Goal: Transaction & Acquisition: Purchase product/service

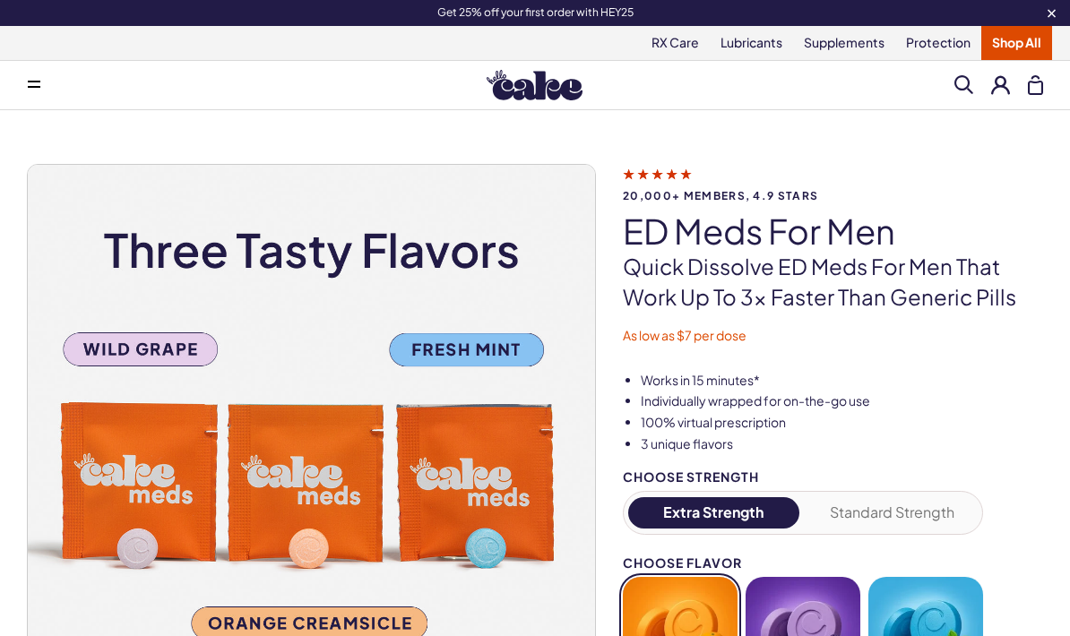
click at [763, 46] on link "Lubricants" at bounding box center [751, 43] width 83 height 34
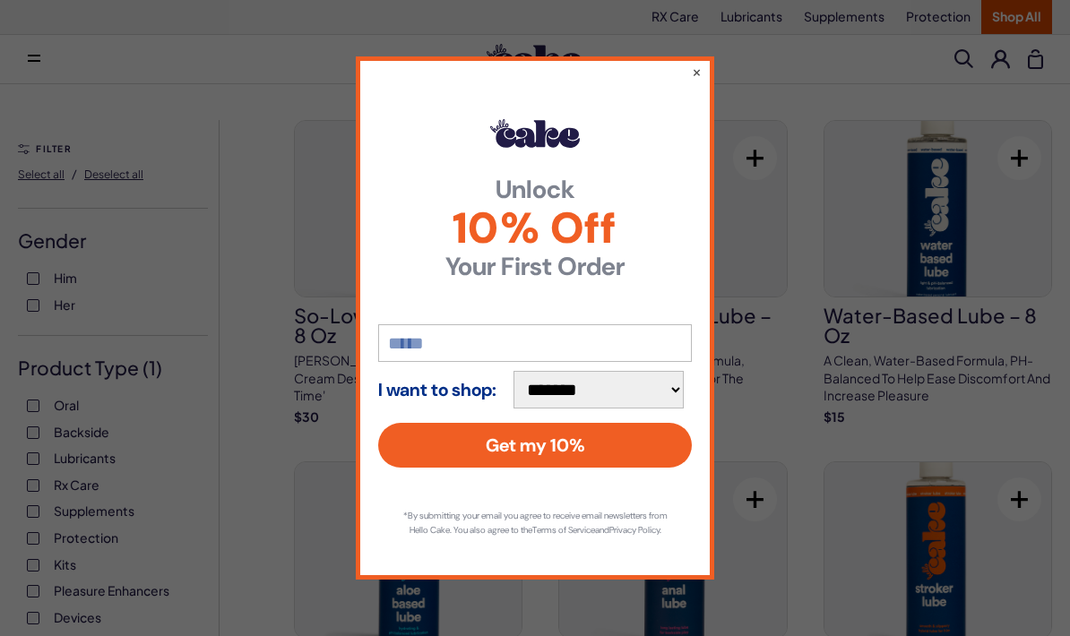
click at [700, 63] on button "×" at bounding box center [697, 72] width 10 height 18
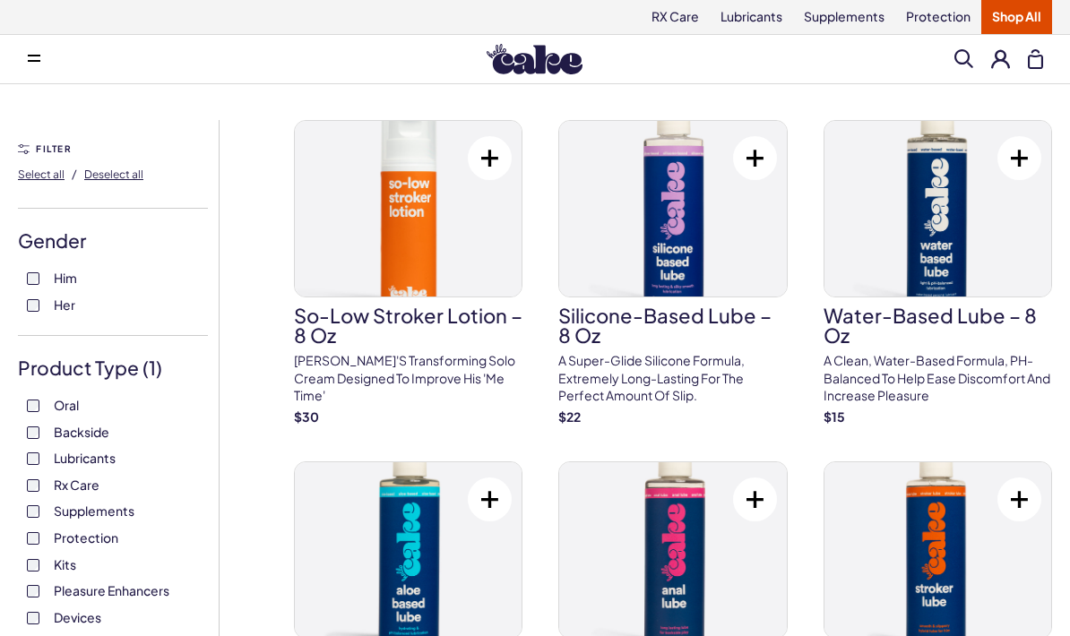
click at [1000, 58] on button at bounding box center [1000, 58] width 19 height 19
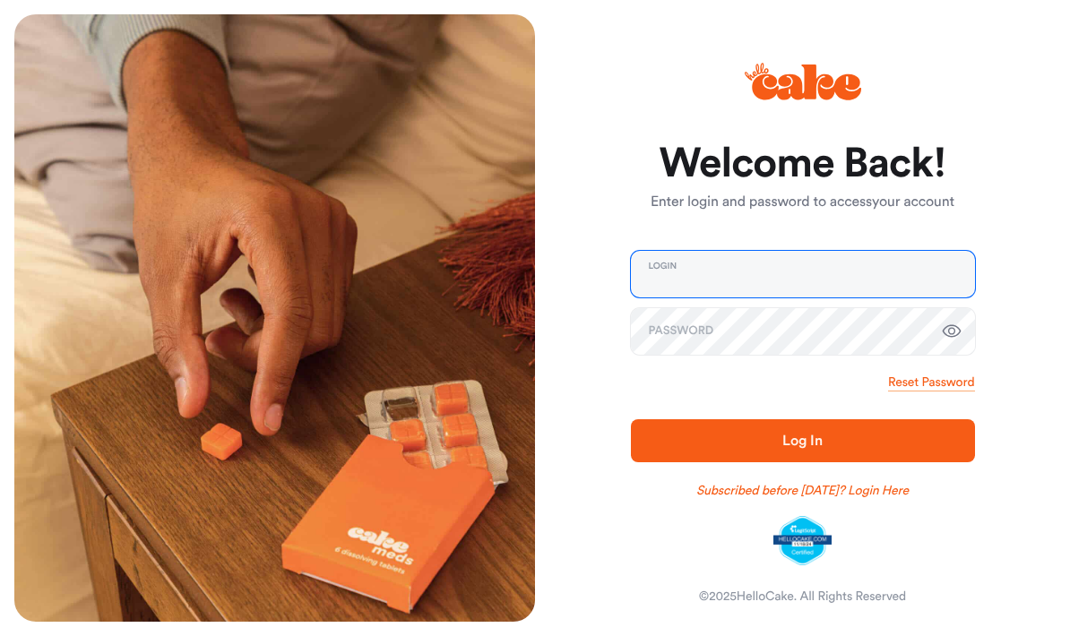
click at [857, 275] on input "email" at bounding box center [803, 274] width 344 height 47
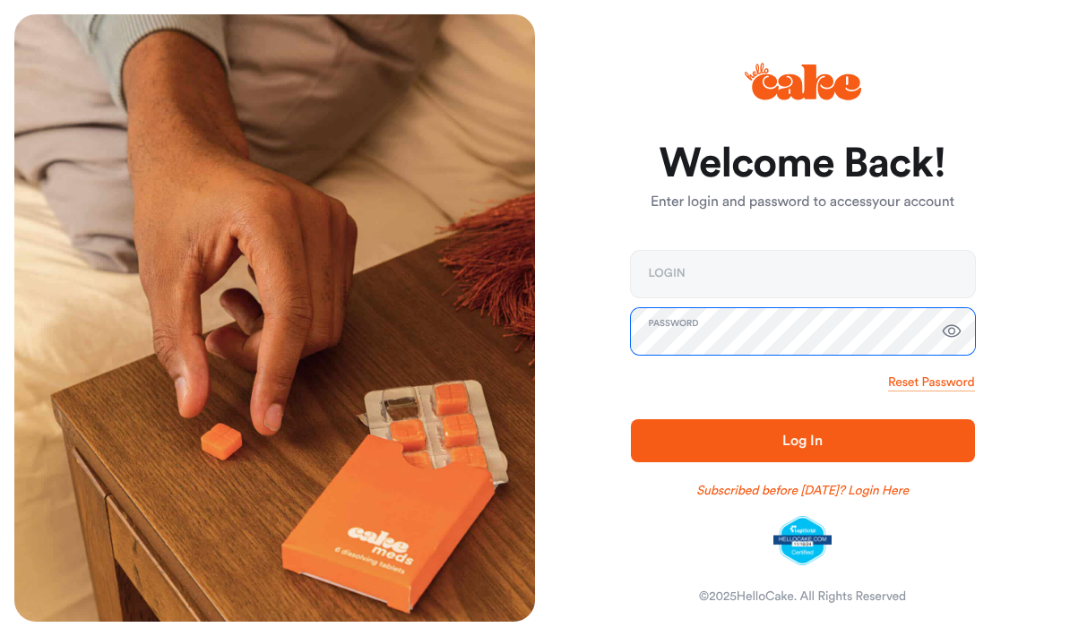
type input "**********"
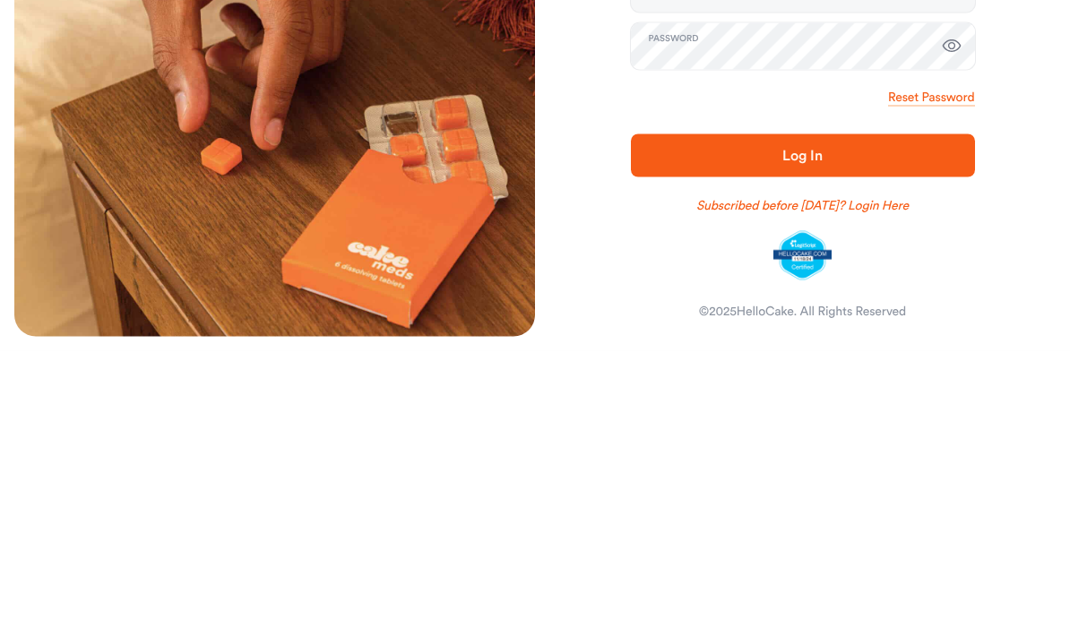
click at [936, 430] on span "Log In" at bounding box center [803, 441] width 287 height 22
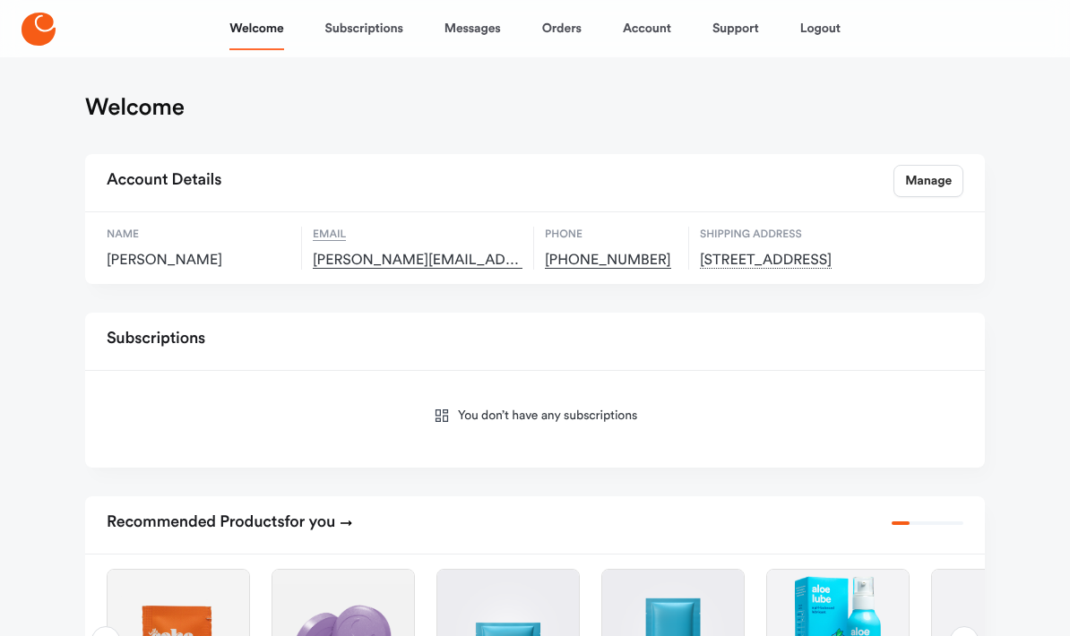
click at [47, 30] on icon at bounding box center [39, 29] width 34 height 33
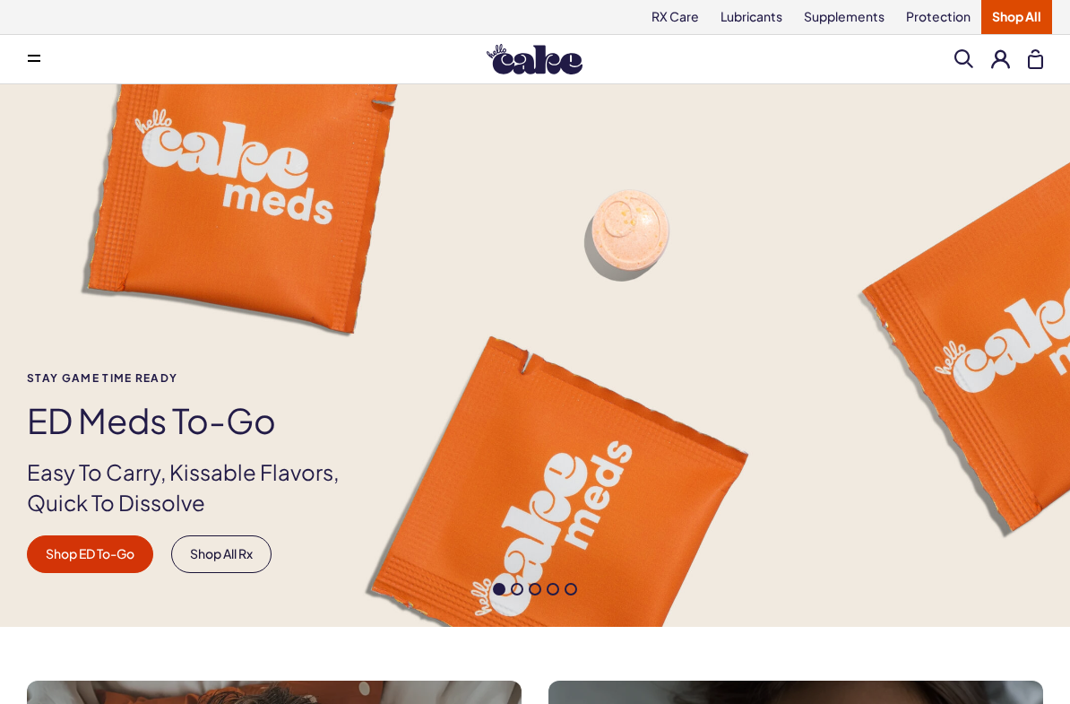
click at [1008, 49] on button at bounding box center [1000, 58] width 19 height 19
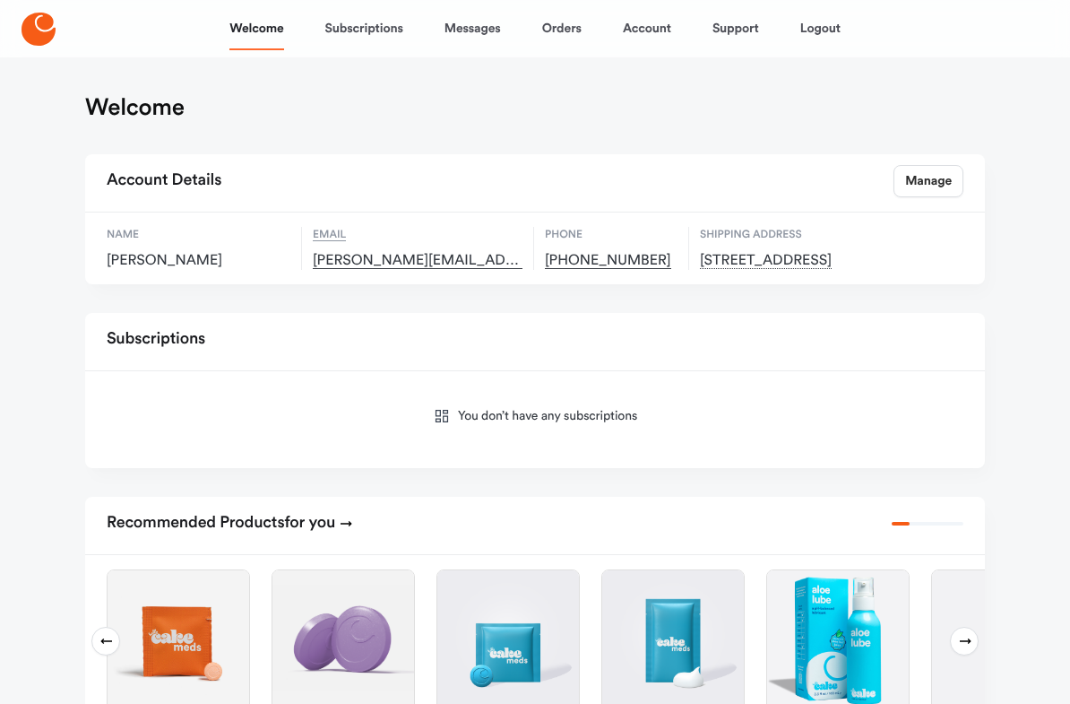
click at [40, 29] on icon at bounding box center [39, 29] width 34 height 33
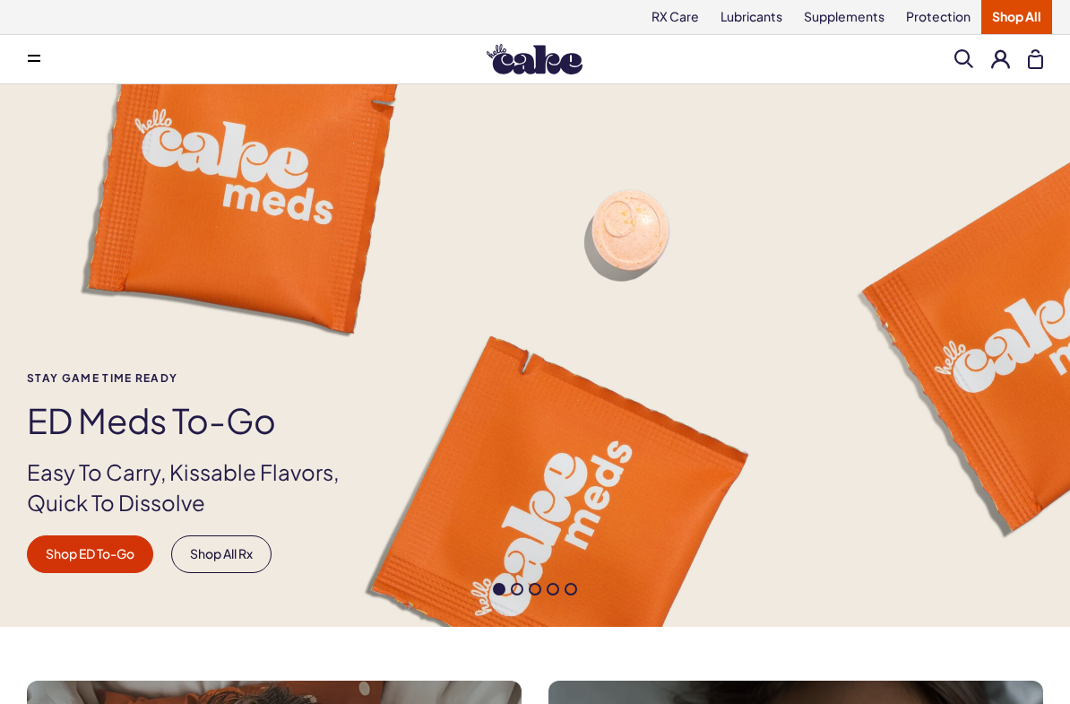
click at [768, 27] on link "Lubricants" at bounding box center [751, 17] width 83 height 34
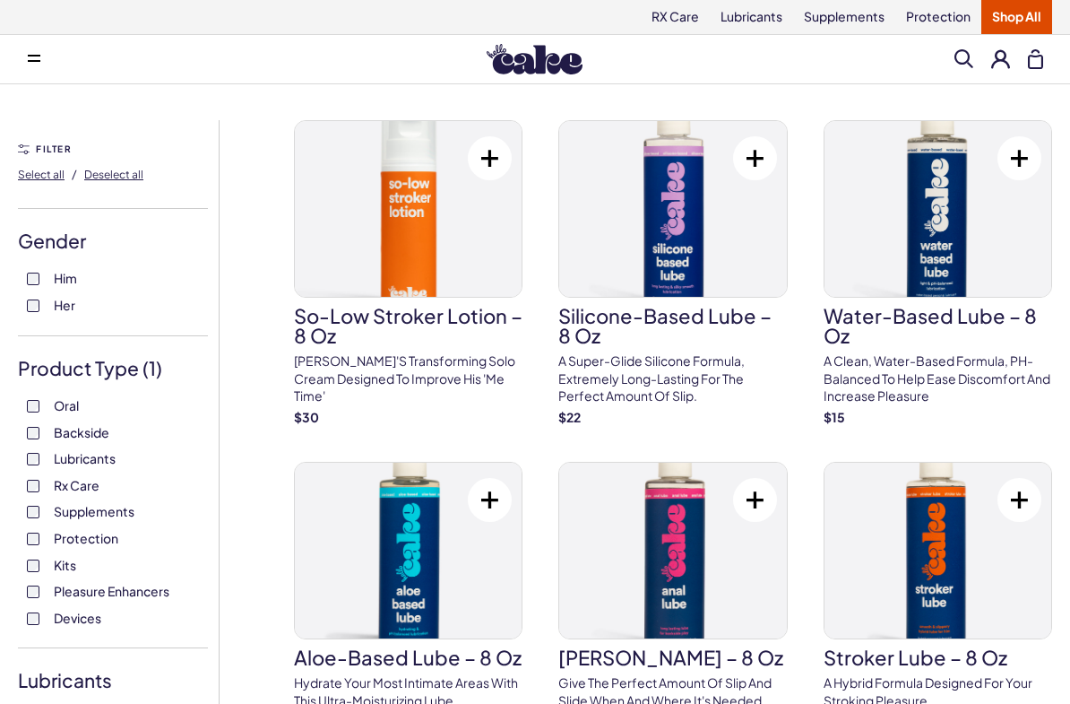
click at [518, 148] on img at bounding box center [408, 209] width 227 height 176
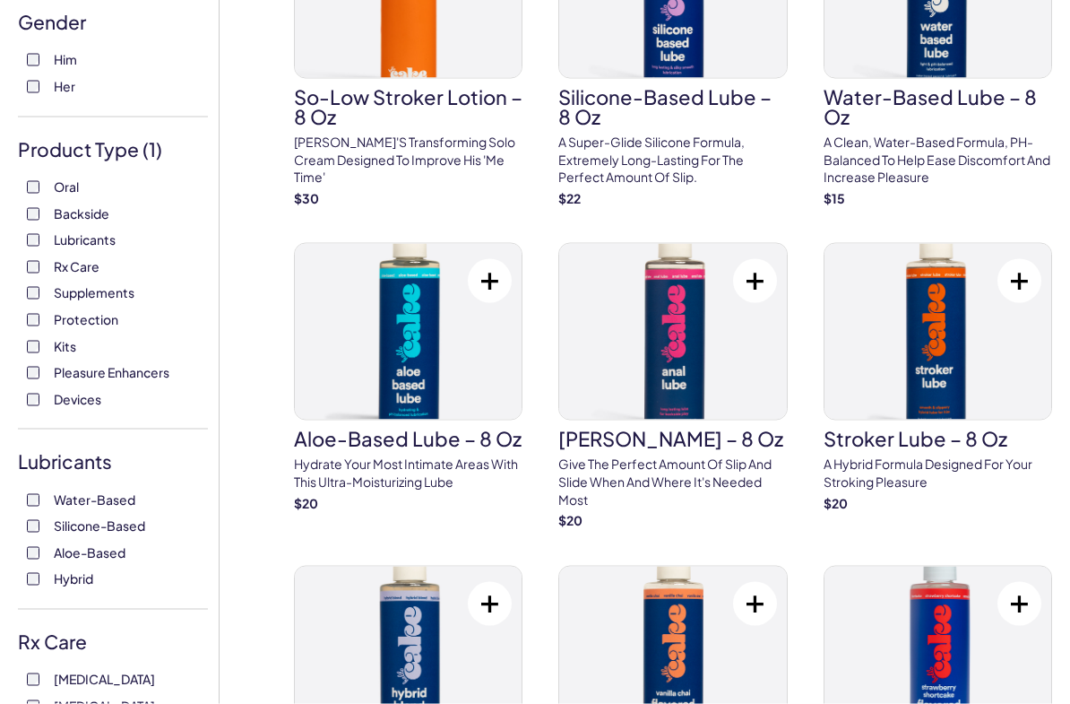
scroll to position [231, 0]
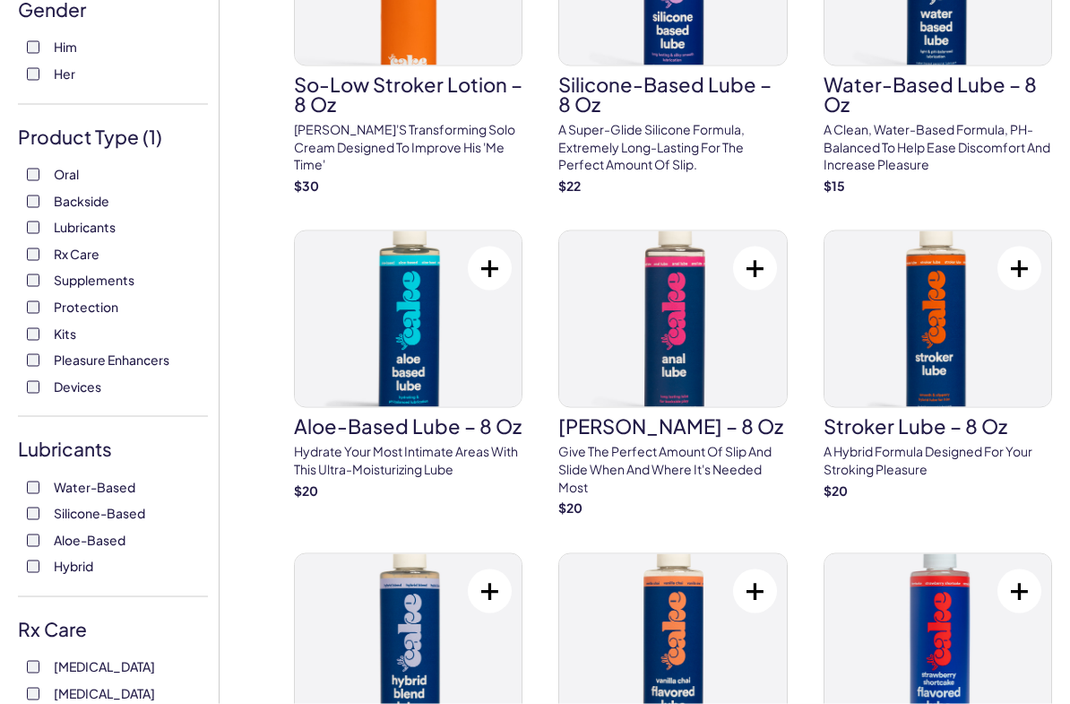
click at [457, 422] on h3 "Aloe-Based Lube – 8 oz" at bounding box center [408, 426] width 229 height 20
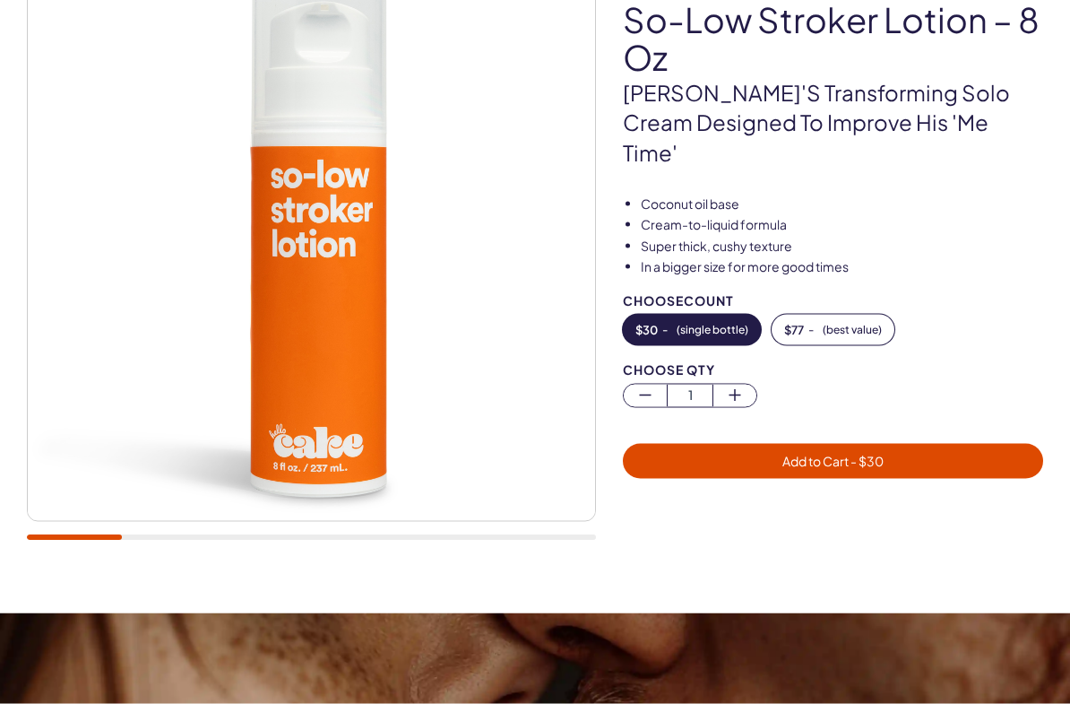
scroll to position [189, 0]
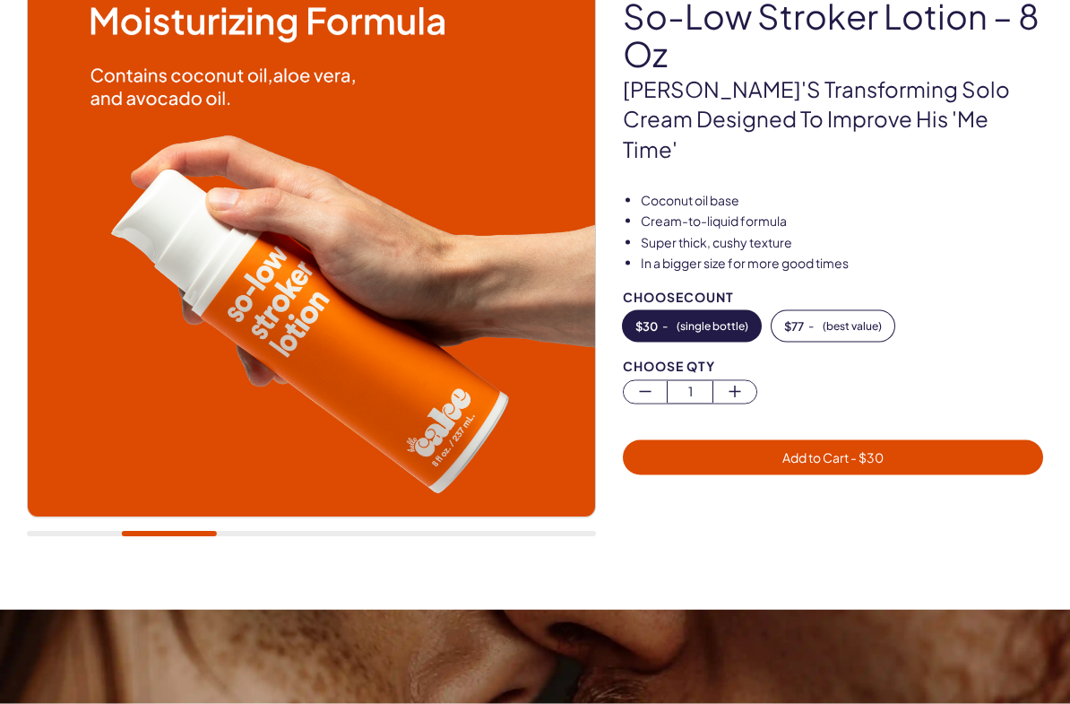
click at [865, 320] on span "( best value )" at bounding box center [852, 326] width 59 height 13
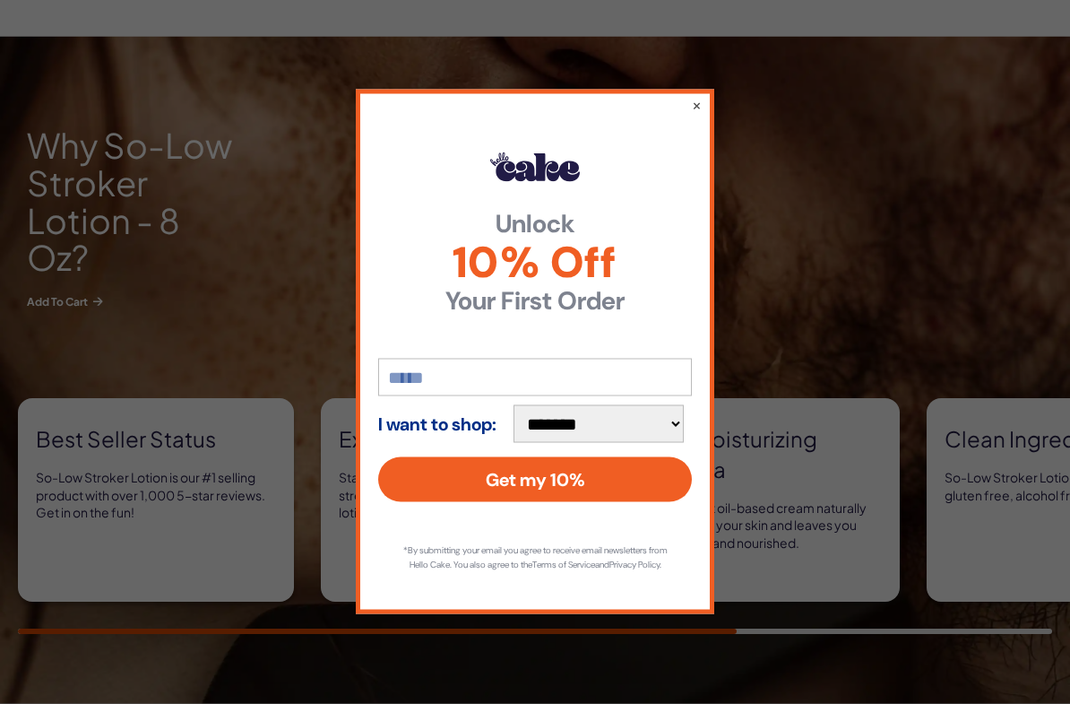
scroll to position [739, 0]
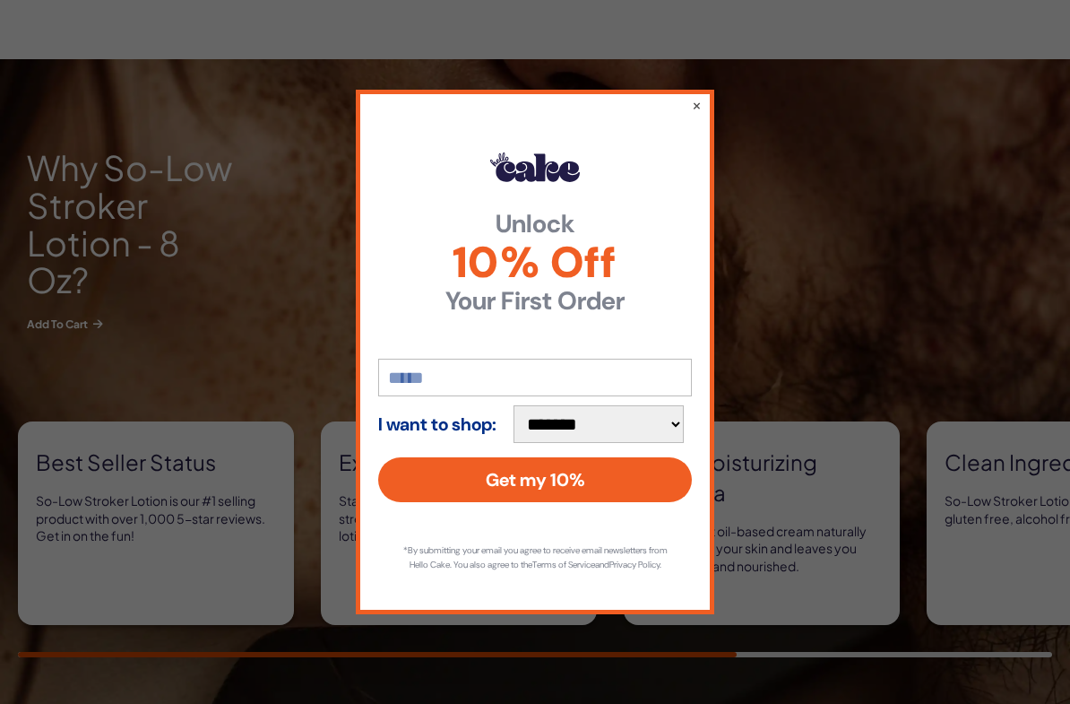
click at [696, 96] on button "×" at bounding box center [697, 105] width 10 height 18
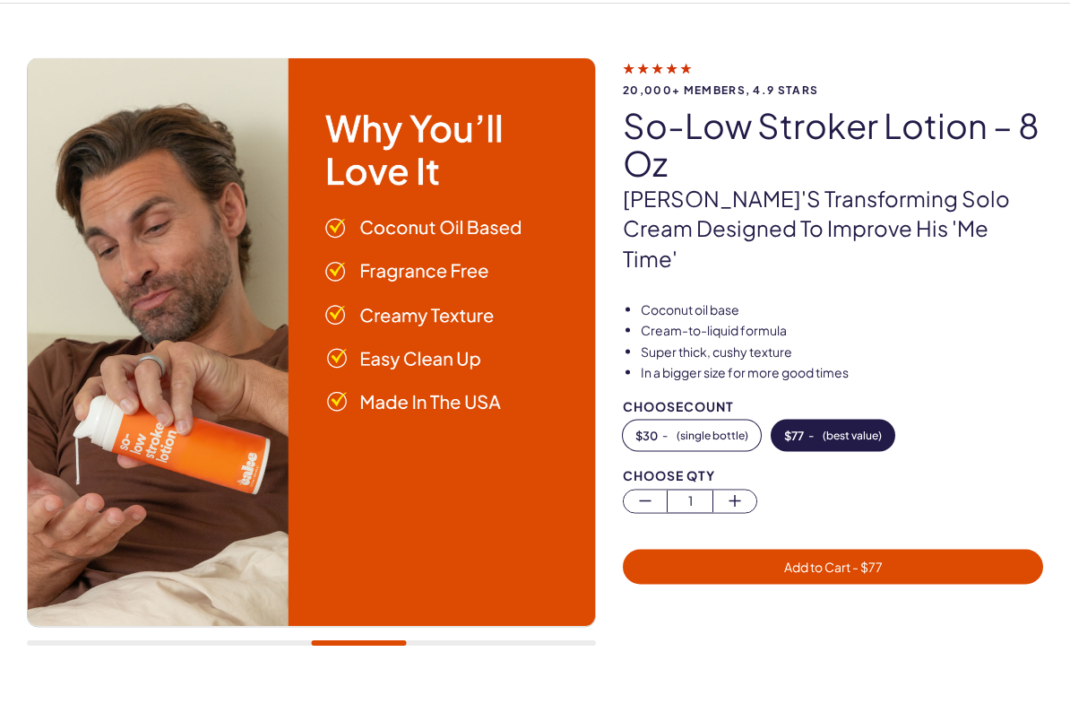
scroll to position [0, 0]
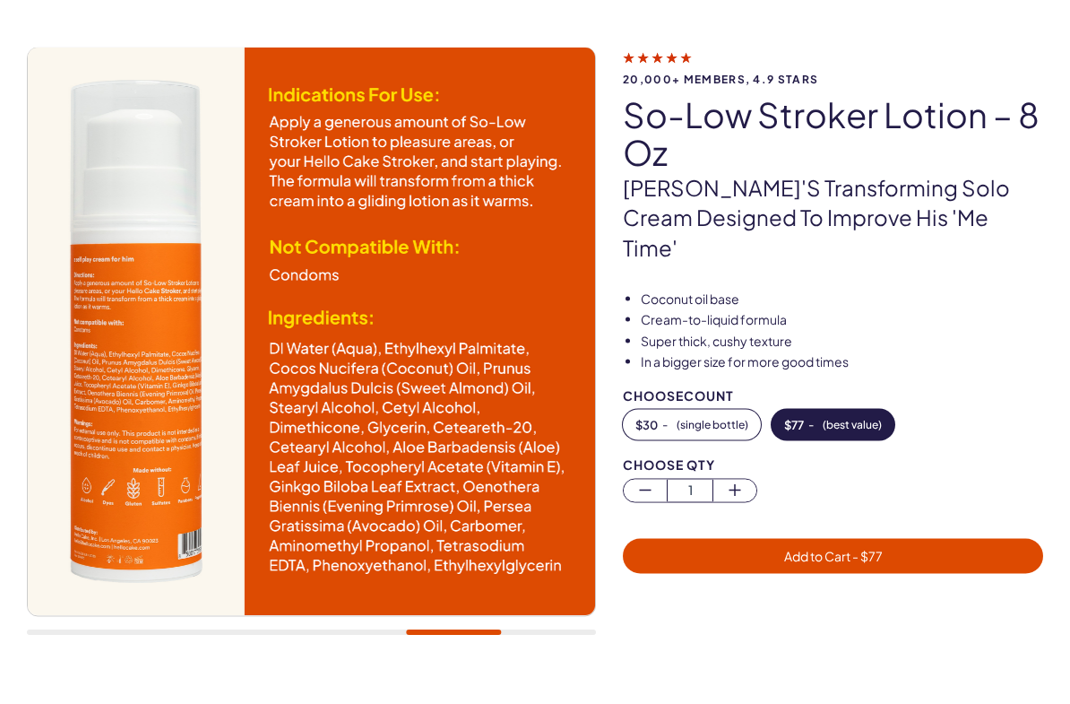
click at [914, 546] on span "Add to Cart - $ 77" at bounding box center [833, 556] width 399 height 21
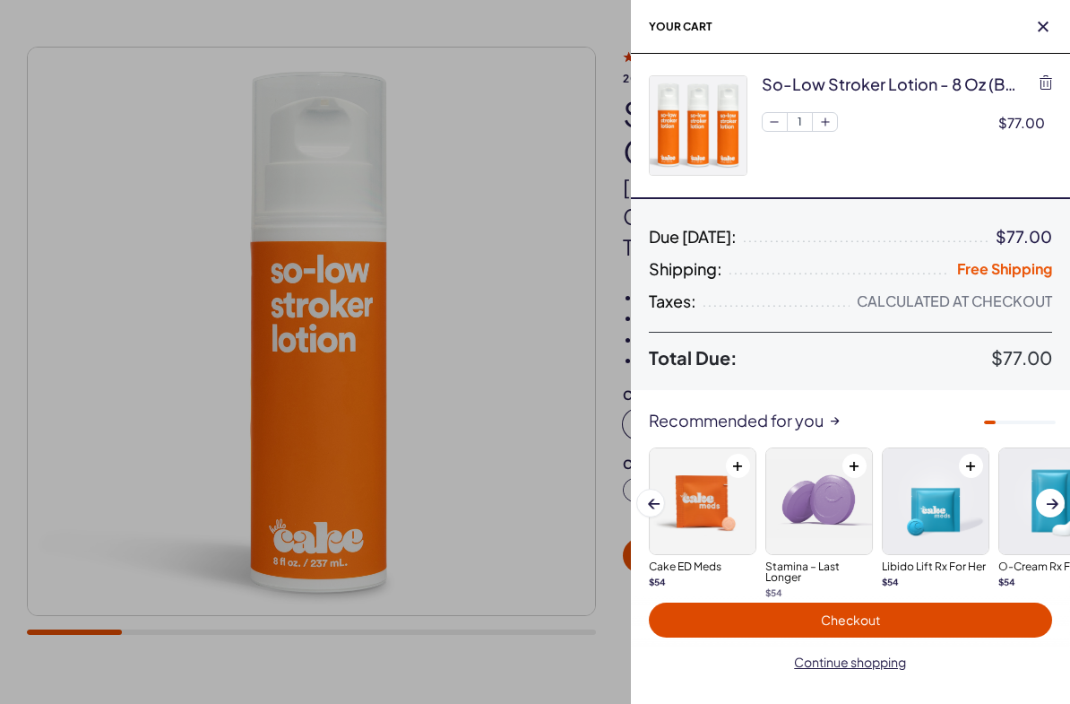
click at [888, 662] on span "Continue shopping" at bounding box center [851, 661] width 112 height 16
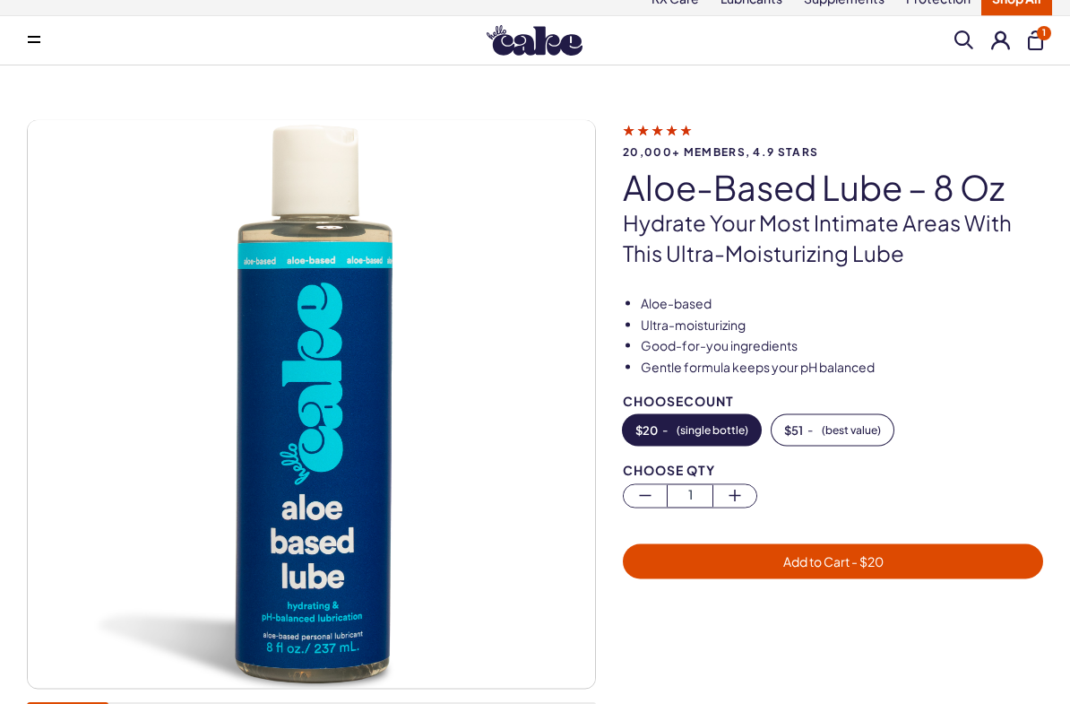
click at [869, 429] on span "( best value )" at bounding box center [851, 430] width 59 height 13
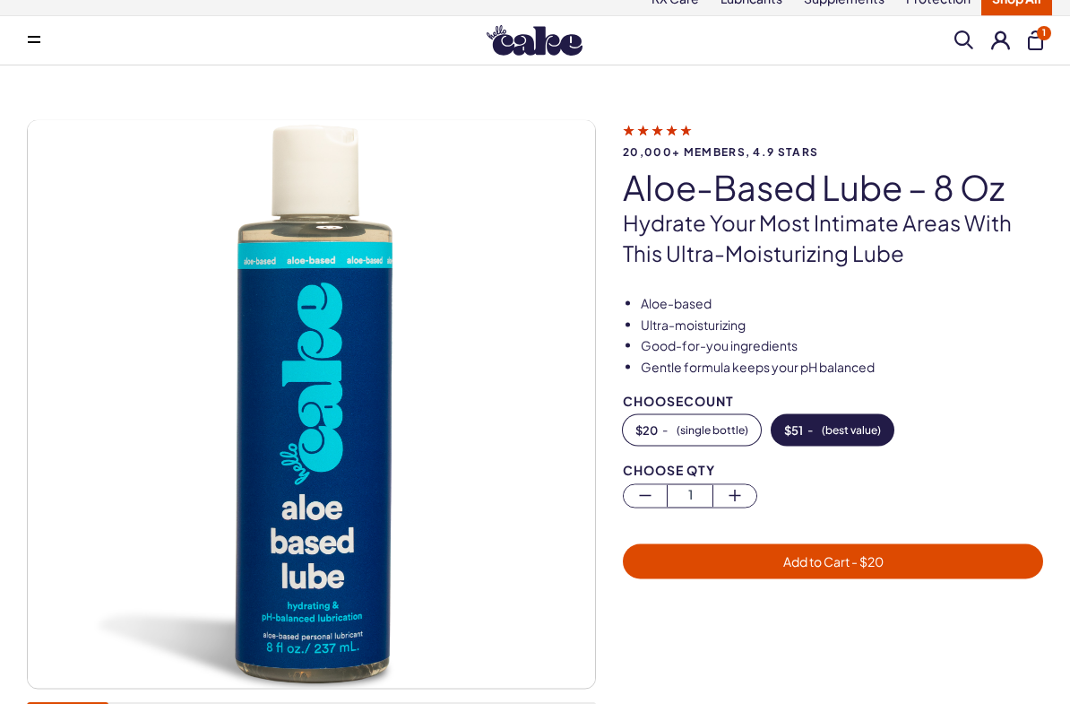
scroll to position [19, 0]
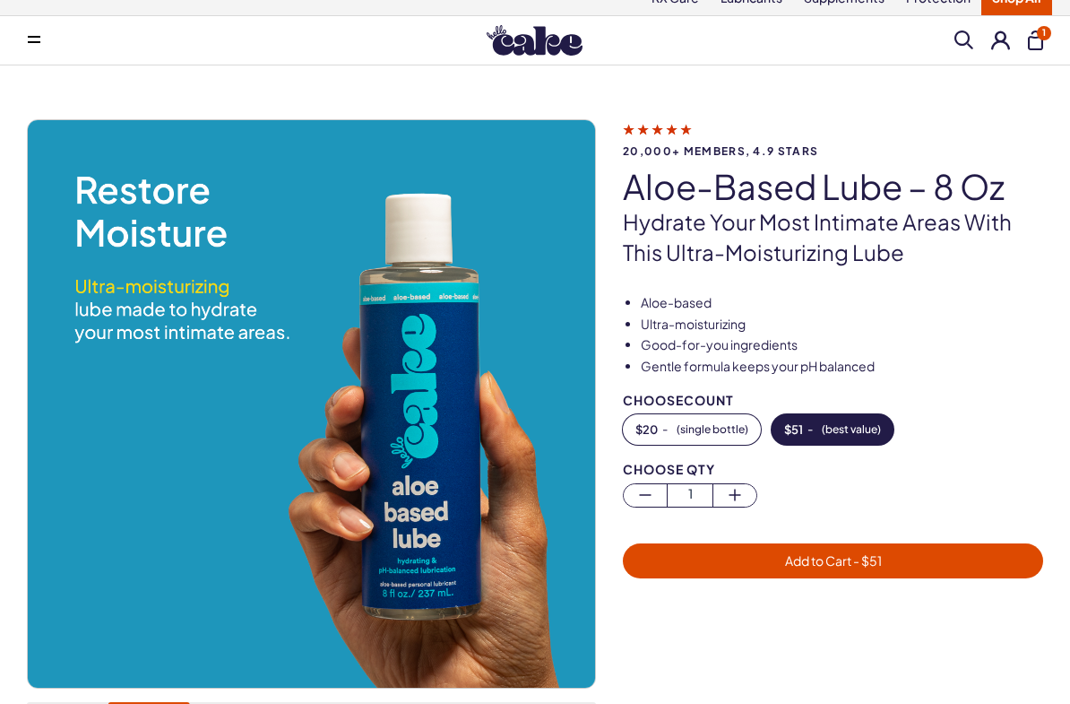
click at [949, 560] on span "Add to Cart - $ 51" at bounding box center [833, 560] width 399 height 21
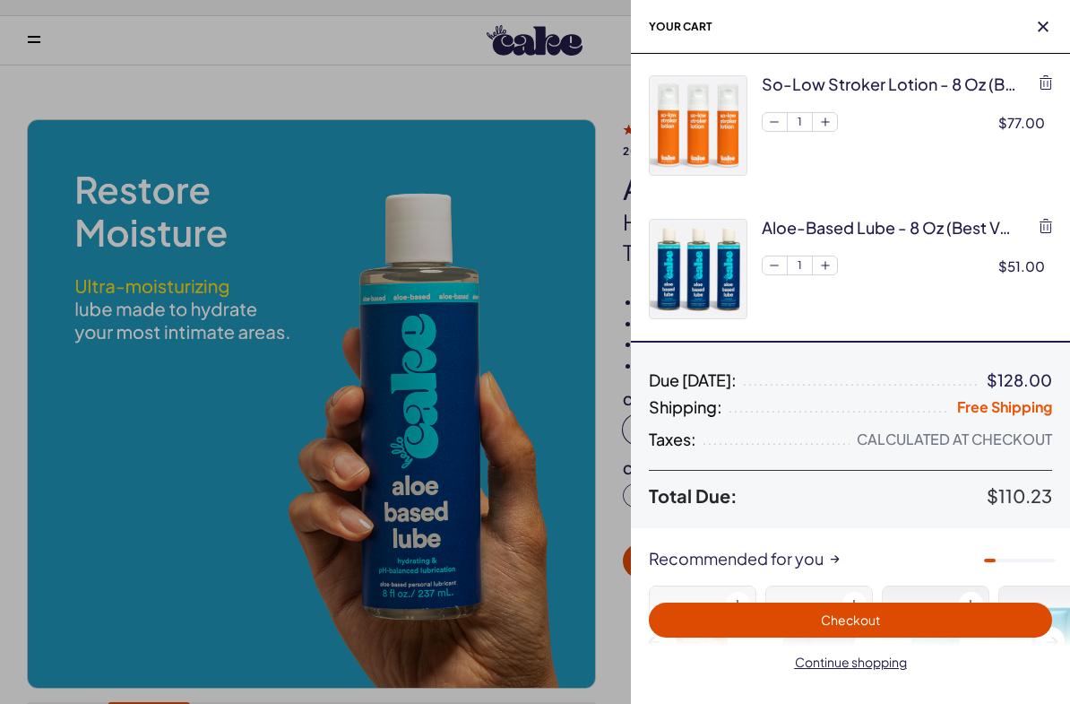
scroll to position [0, 0]
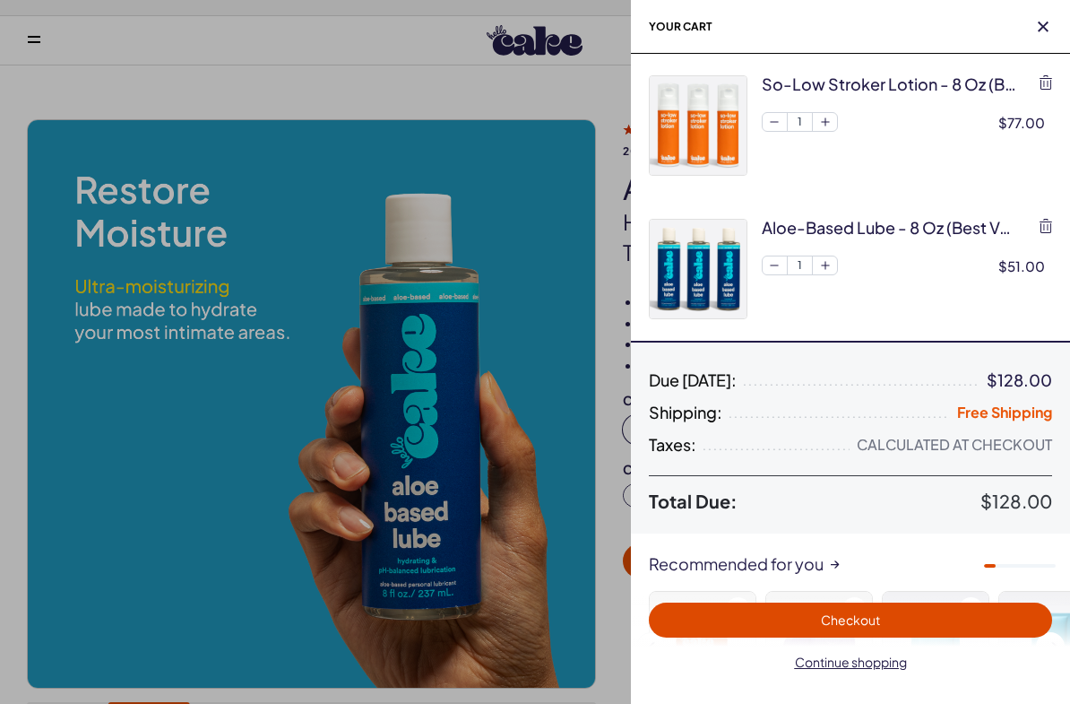
click at [891, 660] on span "Continue shopping" at bounding box center [851, 661] width 112 height 16
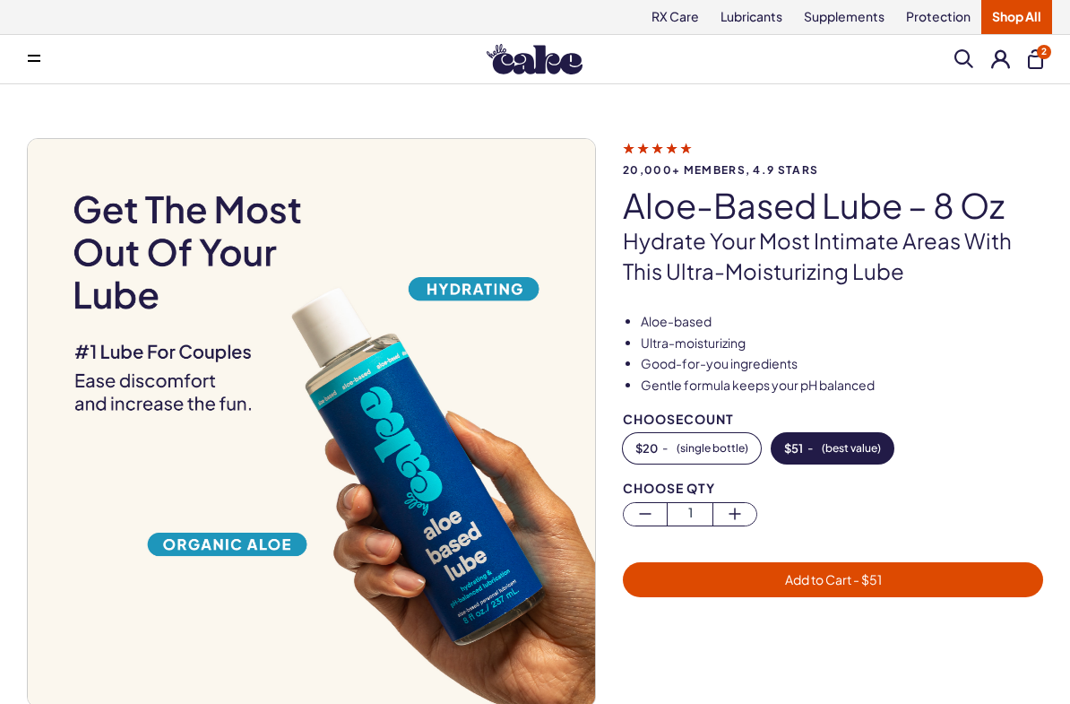
click at [944, 22] on link "Protection" at bounding box center [938, 17] width 86 height 34
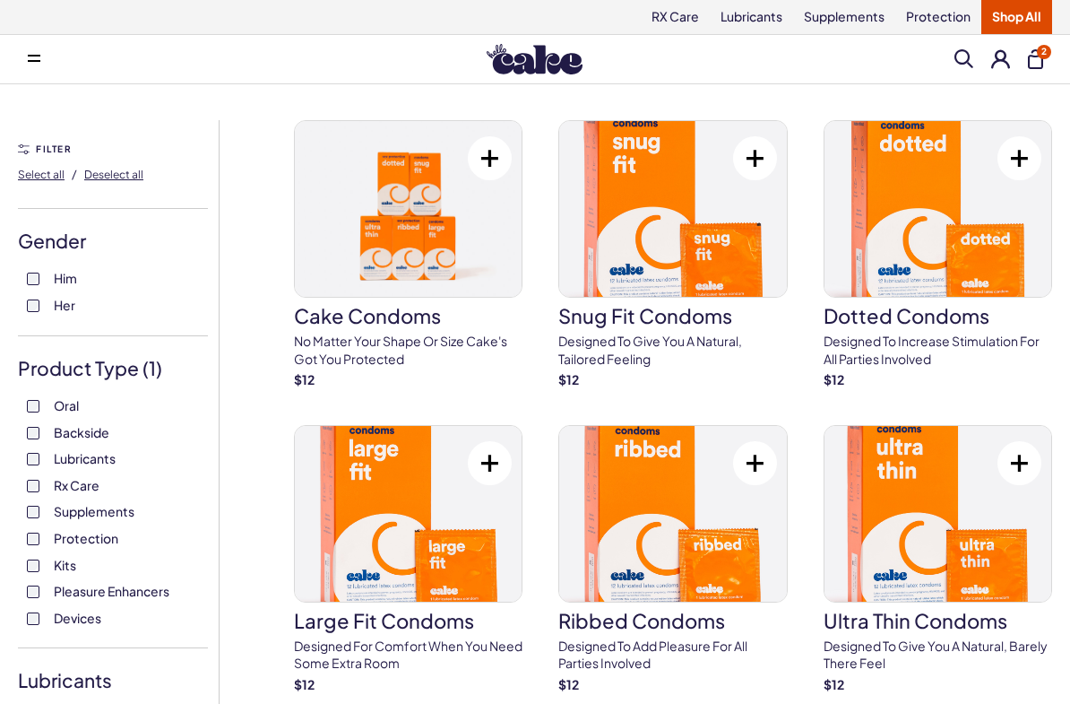
click at [862, 22] on link "Supplements" at bounding box center [844, 17] width 102 height 34
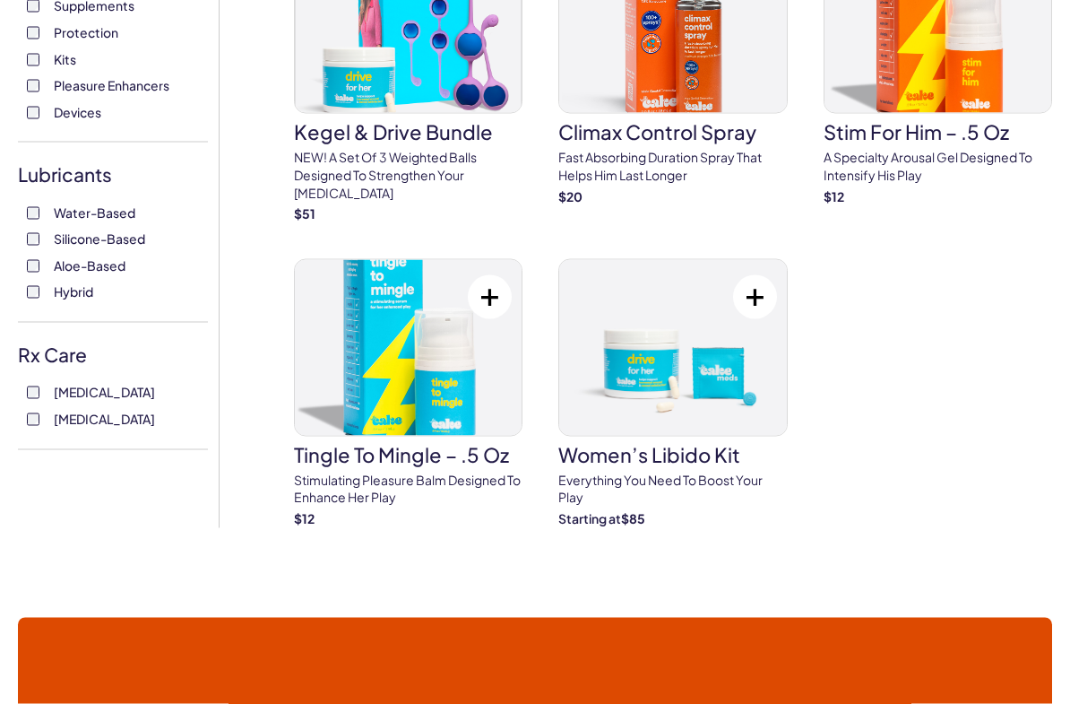
scroll to position [507, 0]
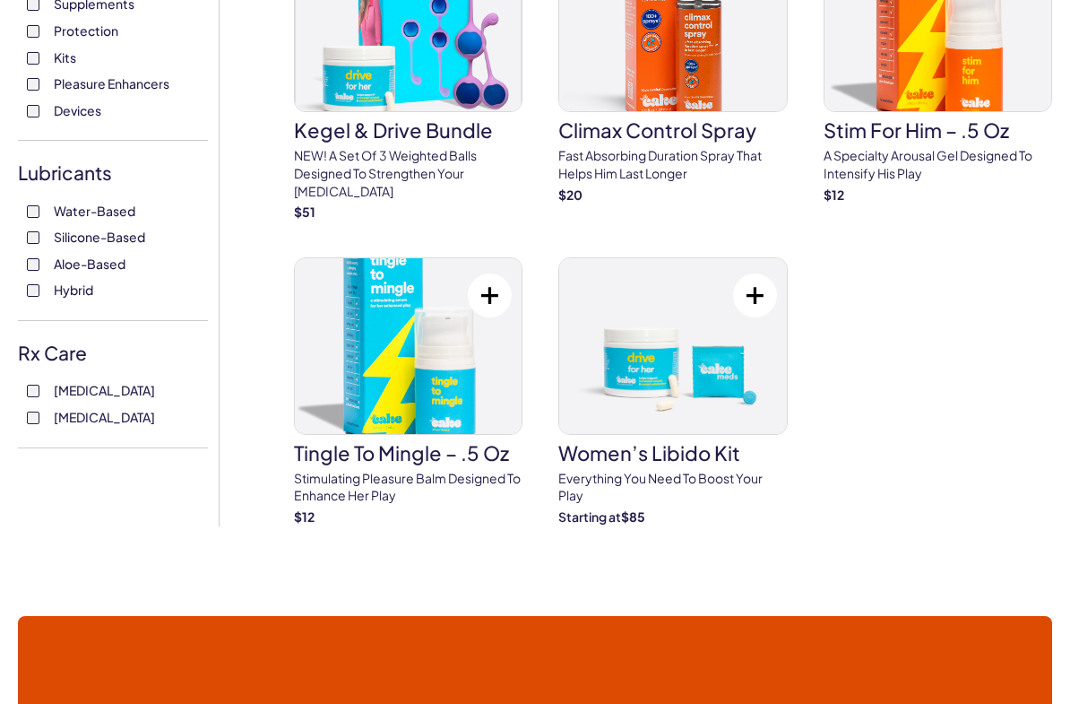
click at [732, 443] on h3 "Women’s Libido Kit" at bounding box center [672, 453] width 229 height 20
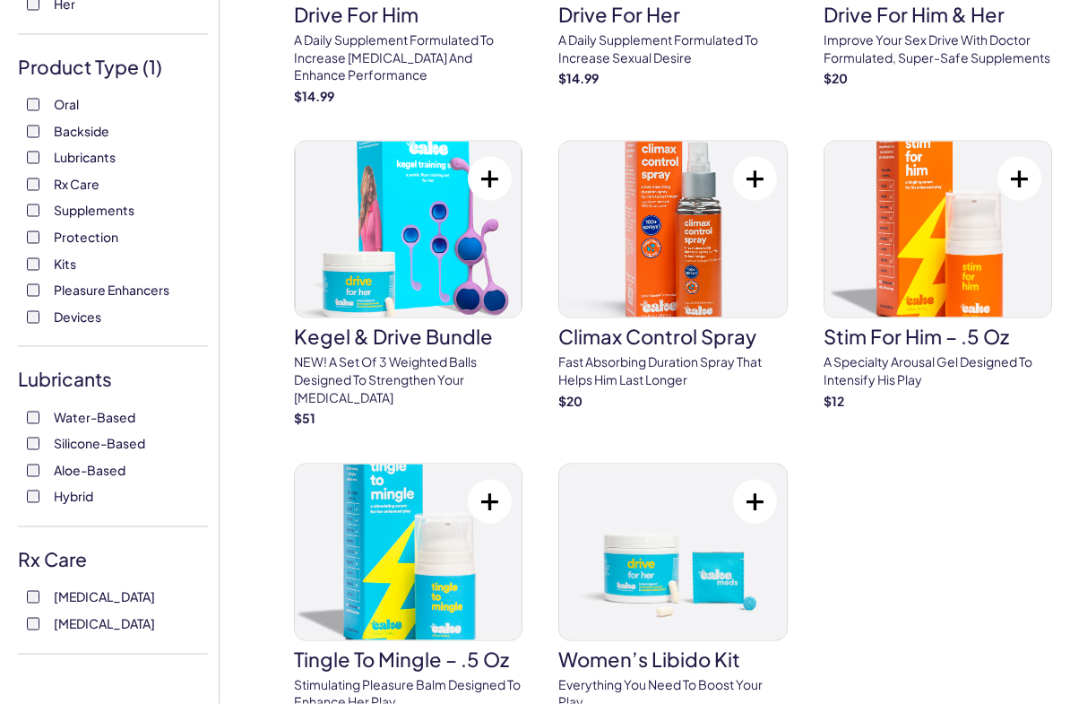
scroll to position [302, 0]
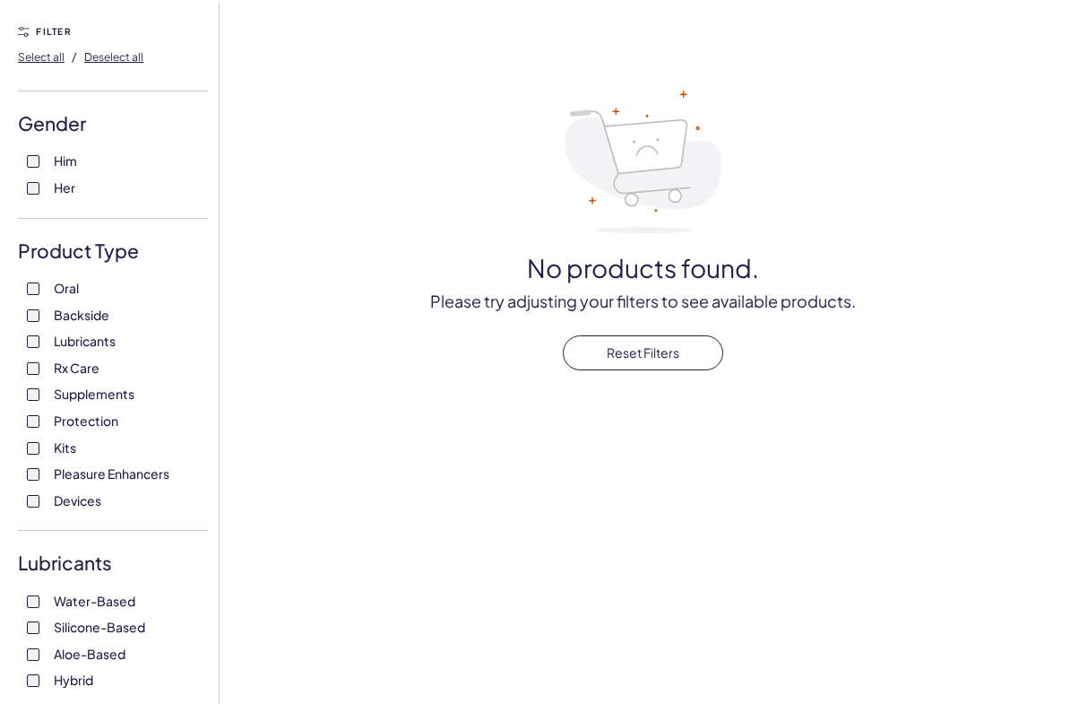
scroll to position [126, 0]
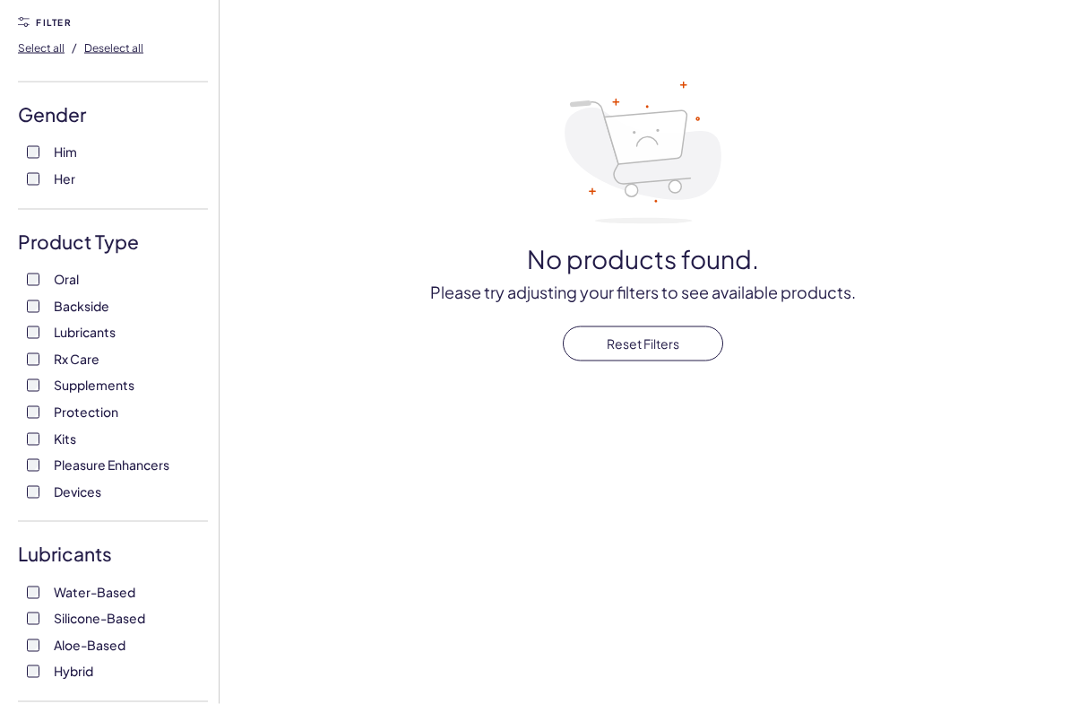
click at [40, 298] on label "Backside" at bounding box center [113, 307] width 172 height 18
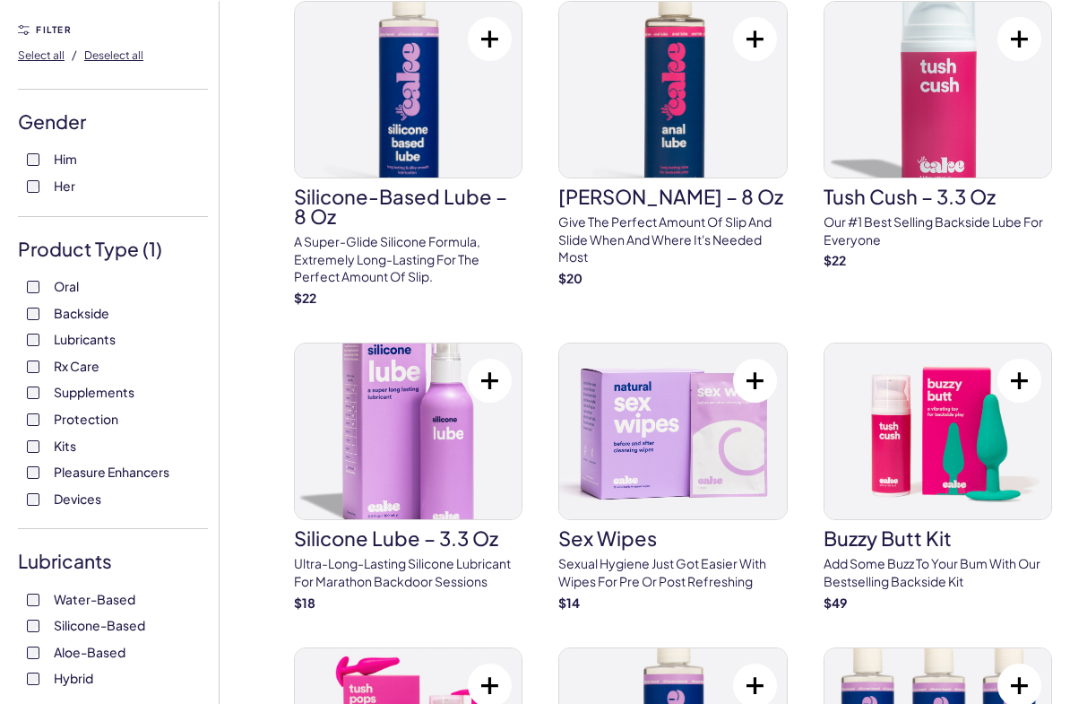
scroll to position [34, 0]
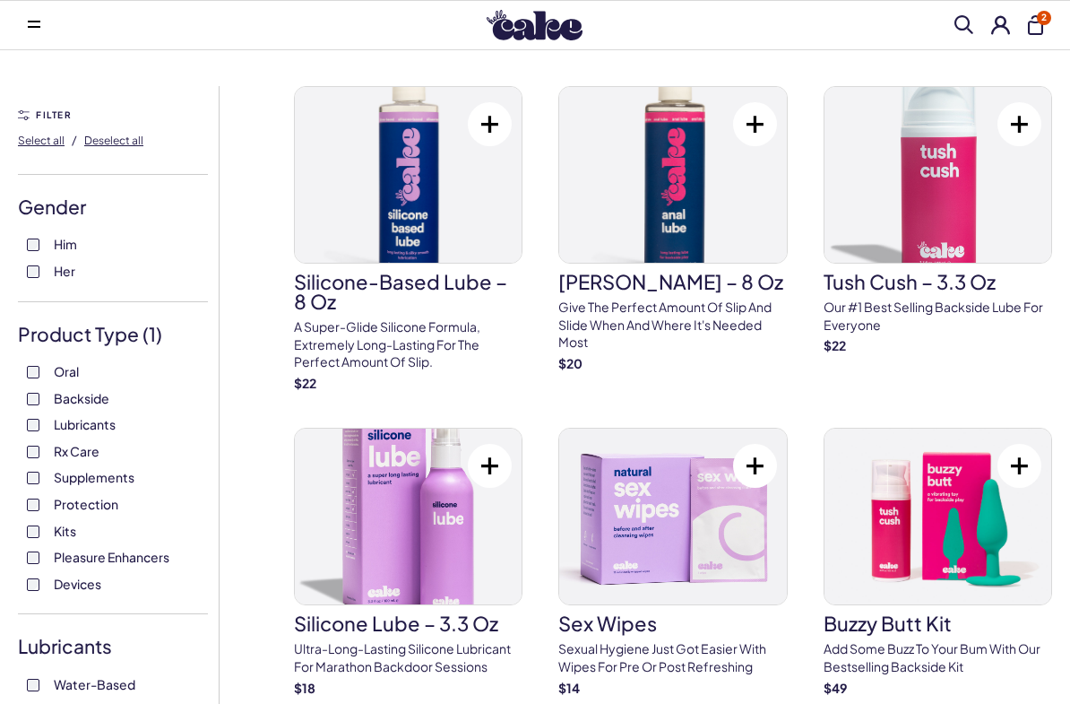
click at [714, 222] on img at bounding box center [672, 175] width 227 height 176
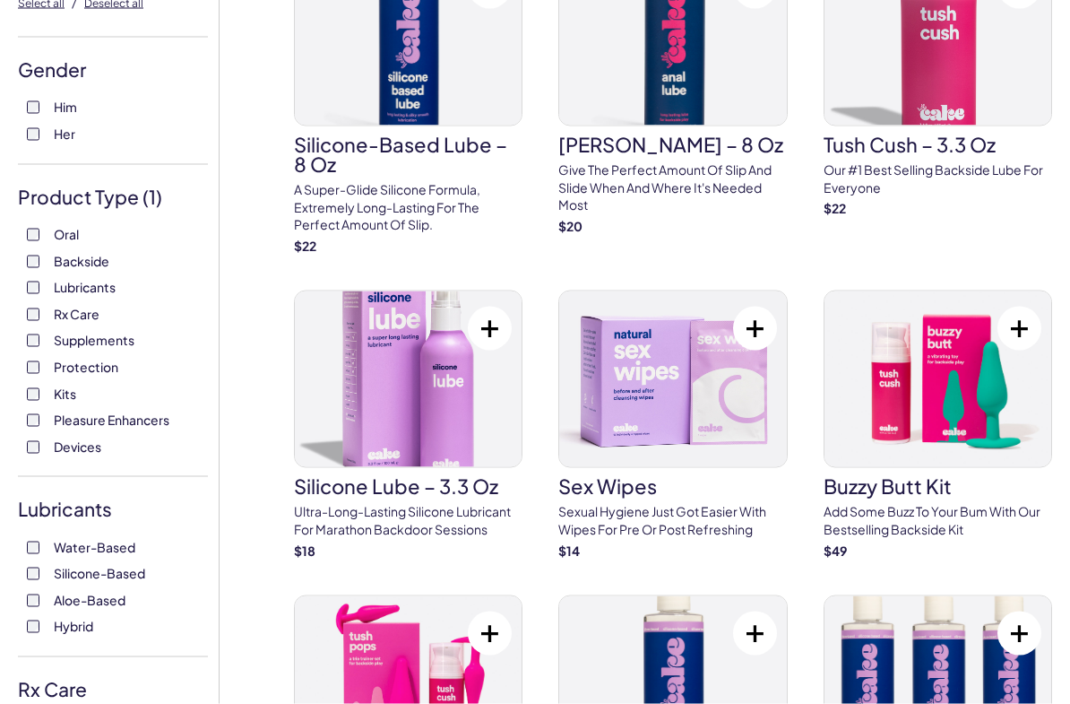
scroll to position [0, 0]
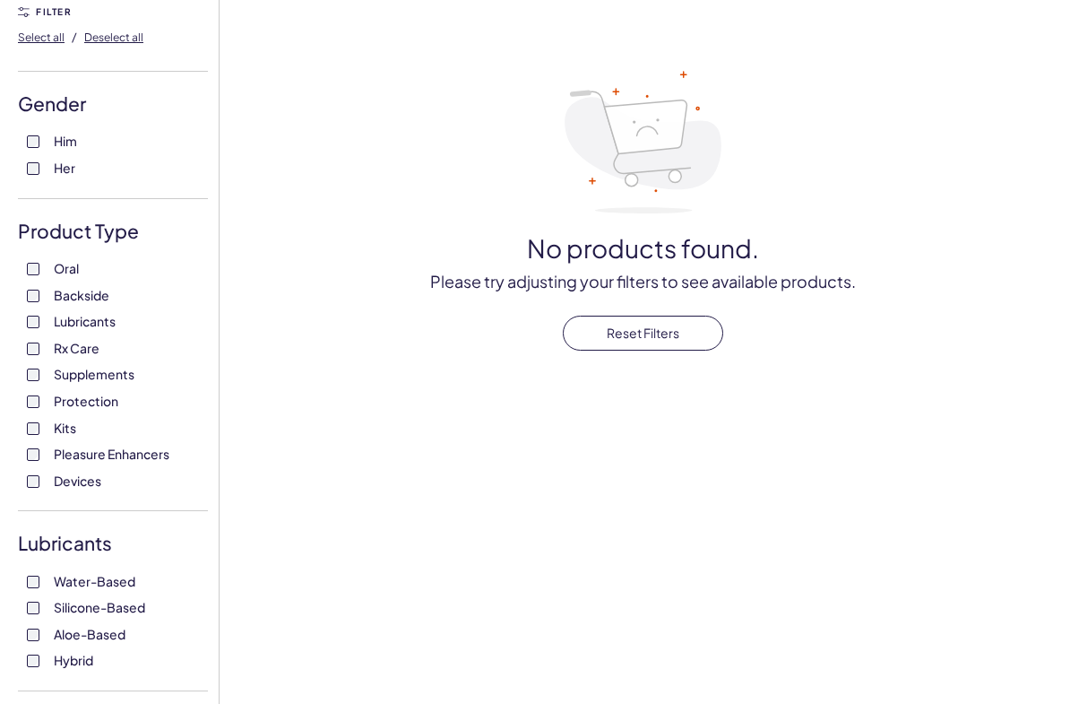
scroll to position [152, 0]
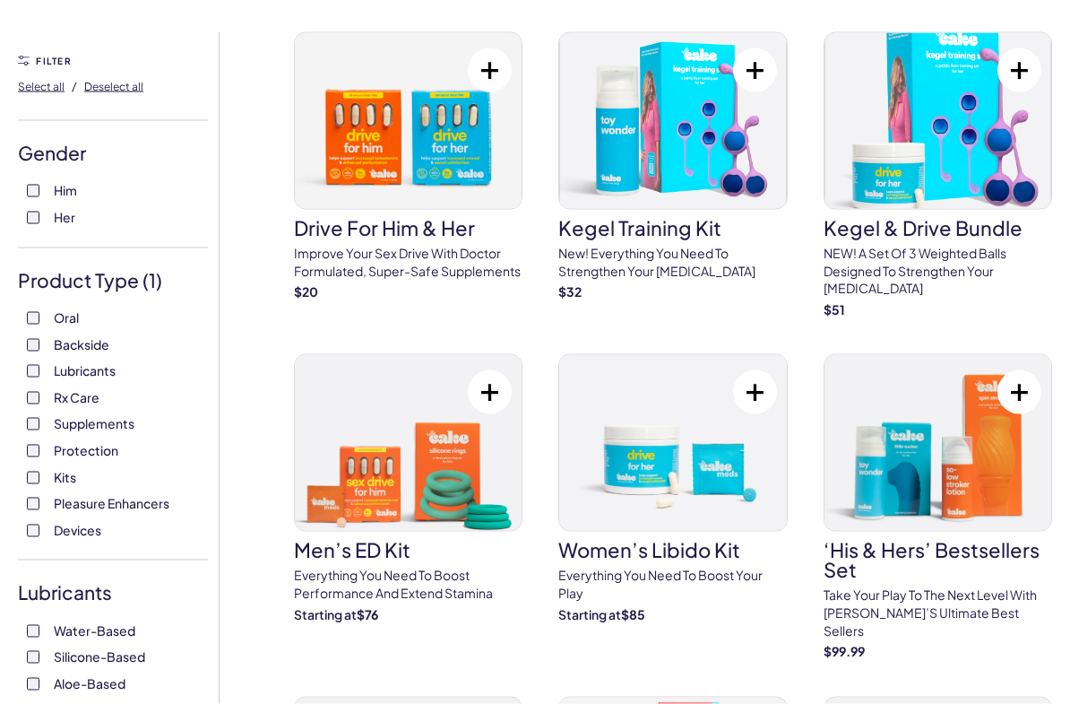
scroll to position [89, 0]
click at [737, 173] on img at bounding box center [672, 120] width 227 height 176
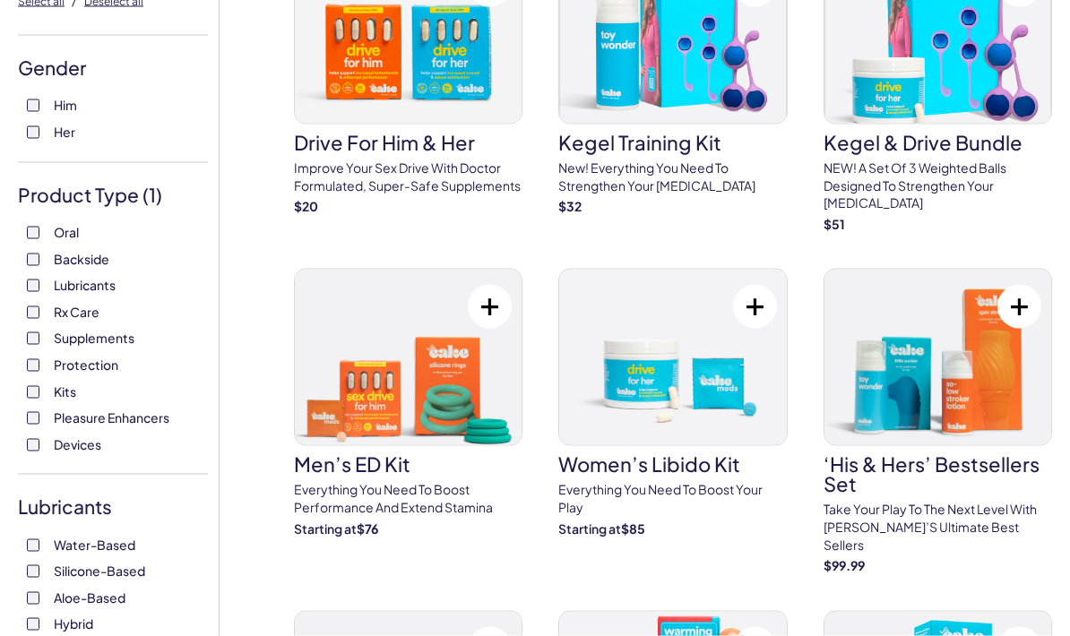
scroll to position [174, 0]
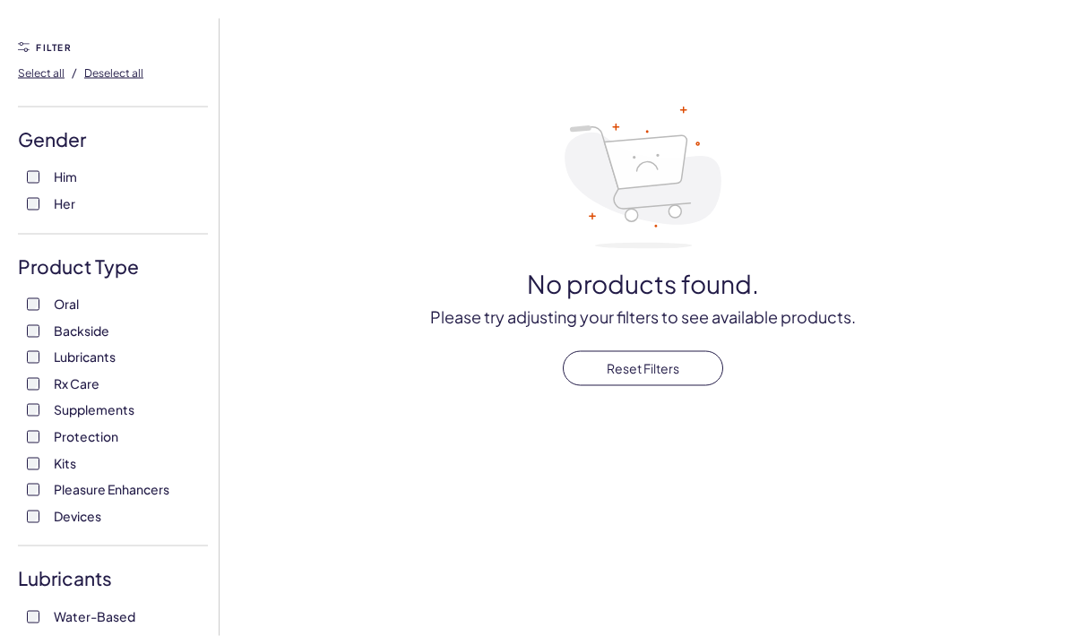
scroll to position [155, 0]
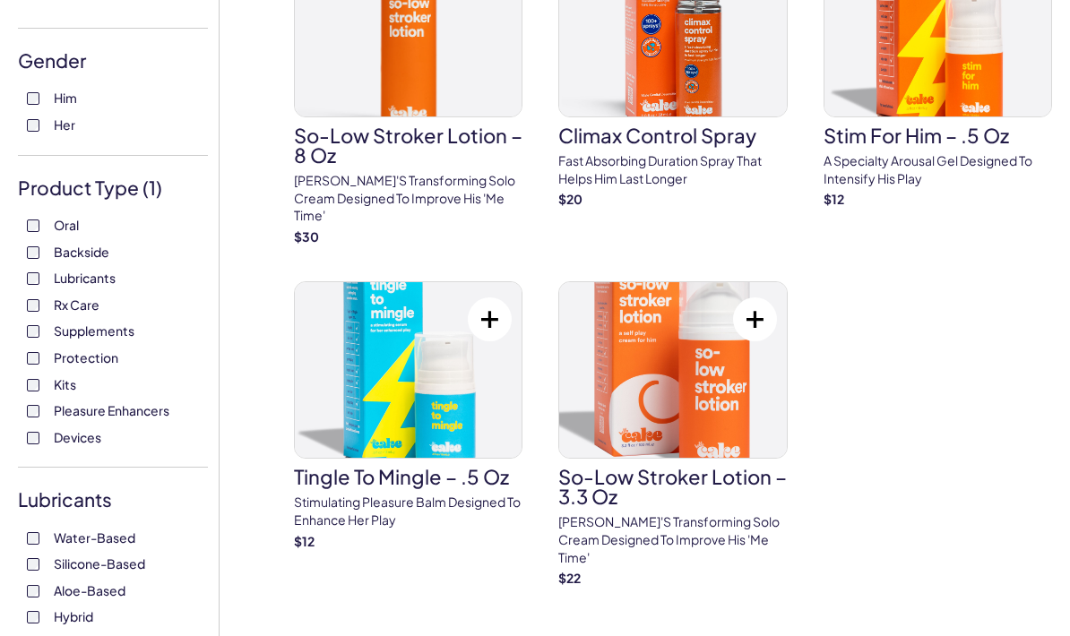
scroll to position [185, 0]
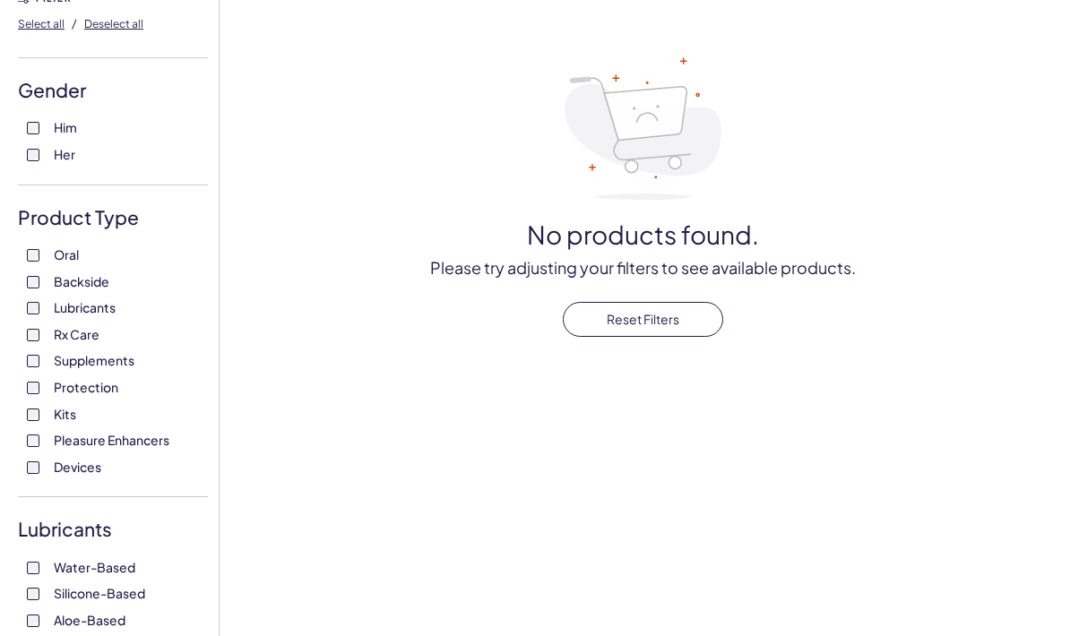
scroll to position [220, 0]
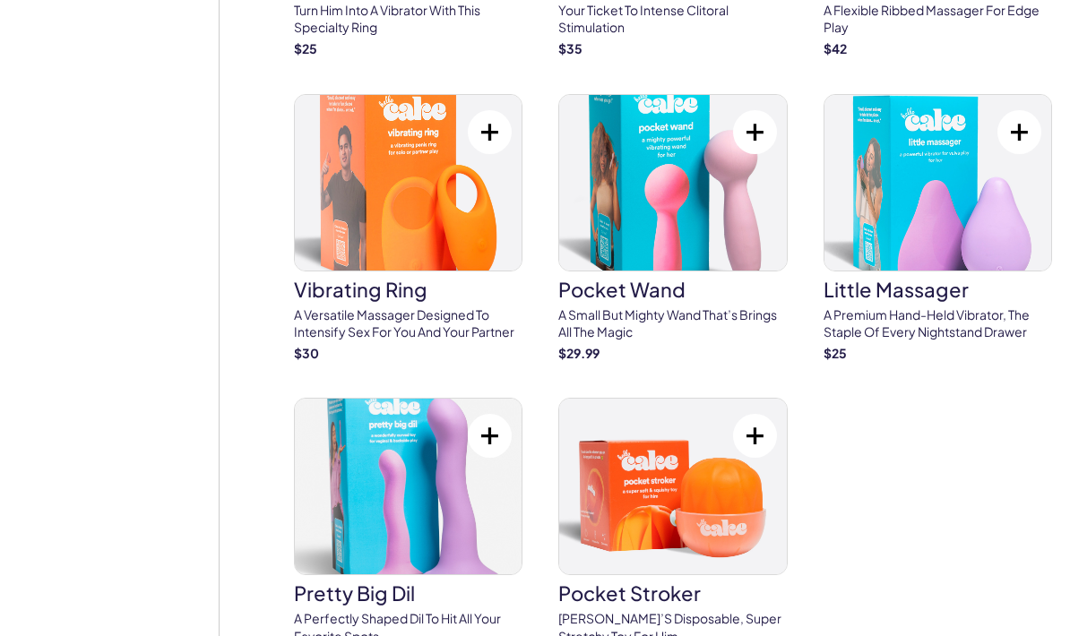
scroll to position [1617, 0]
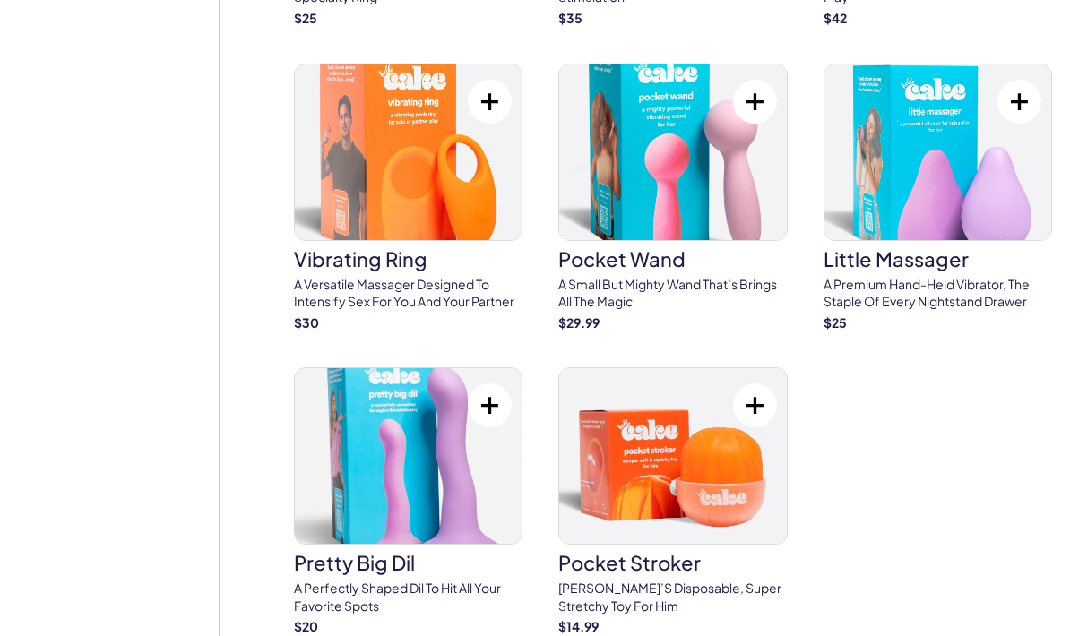
click at [999, 315] on div "$ 25" at bounding box center [938, 324] width 229 height 18
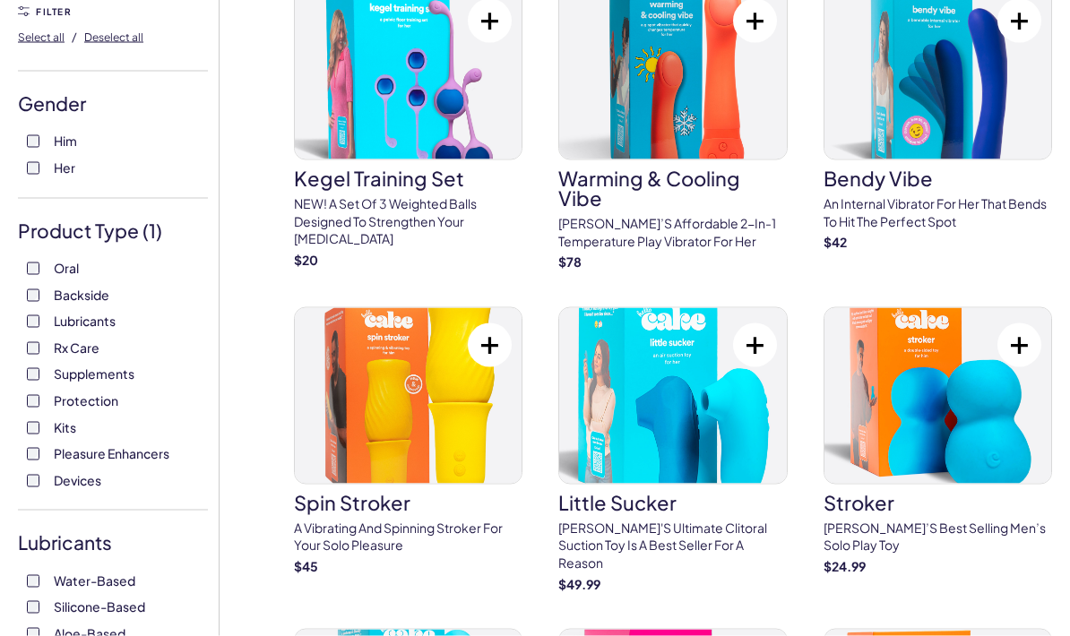
scroll to position [0, 0]
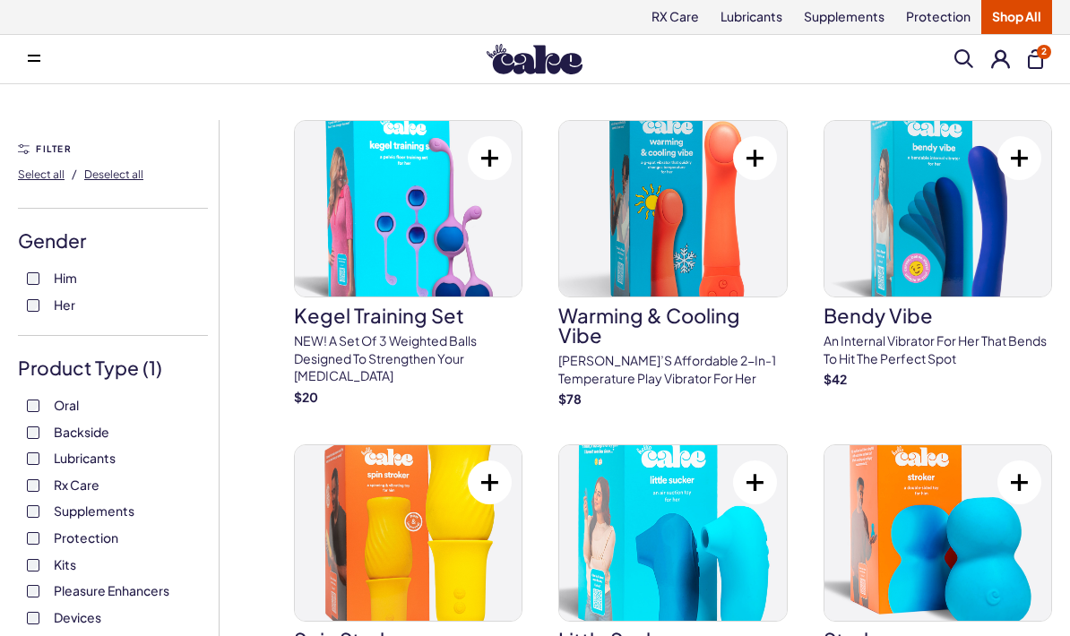
click at [1050, 50] on span "2" at bounding box center [1044, 52] width 14 height 14
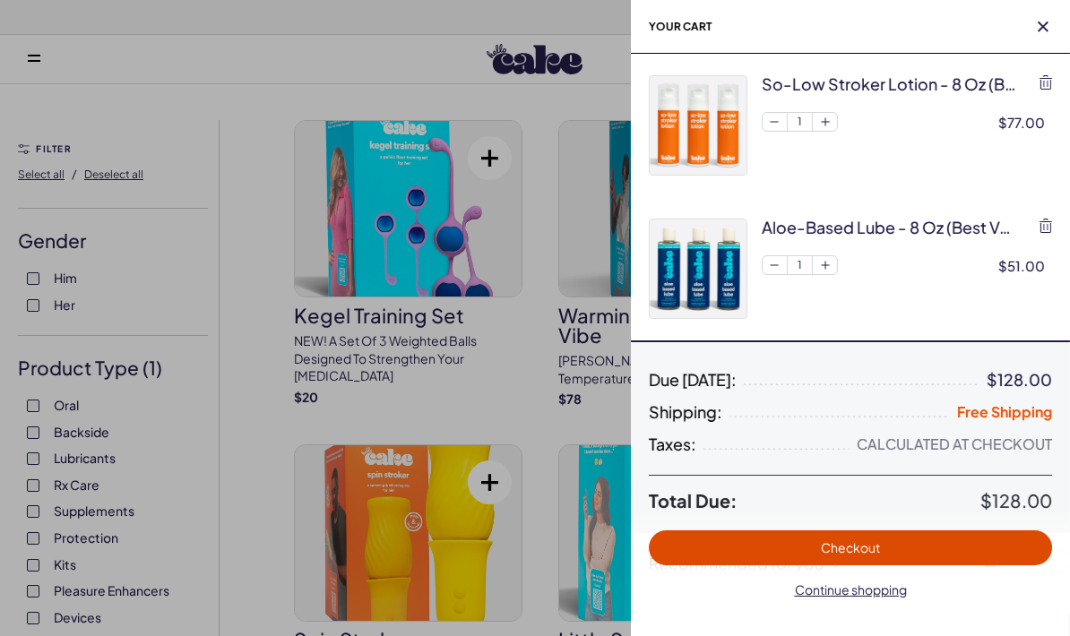
click at [1016, 549] on span "Checkout" at bounding box center [851, 548] width 382 height 21
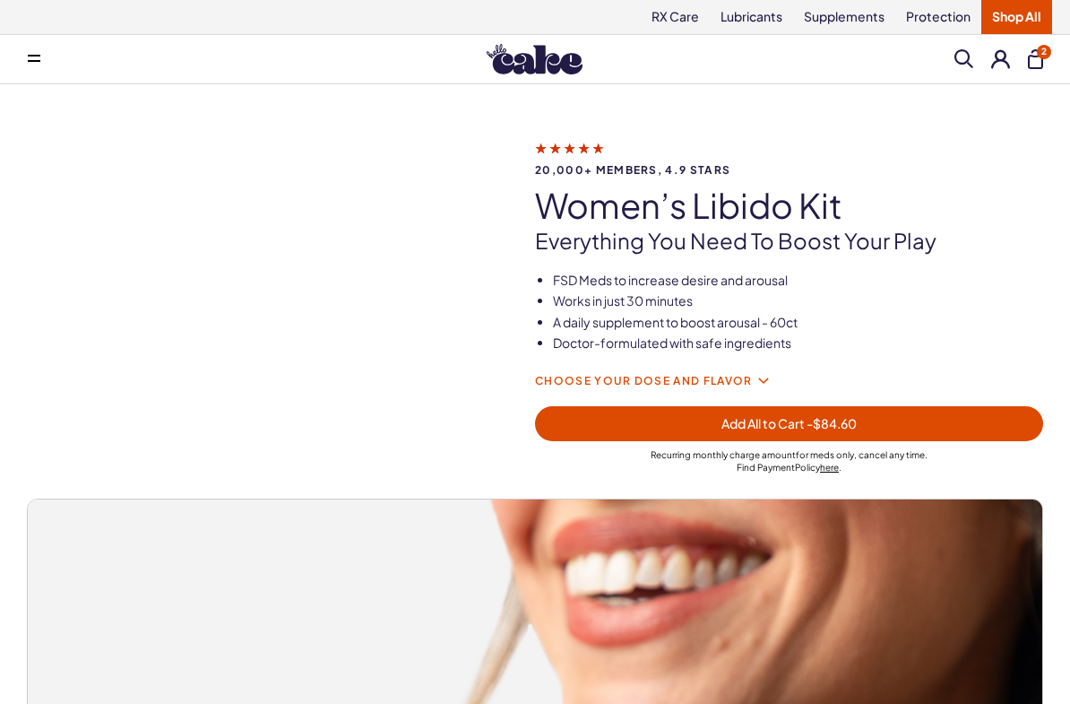
click at [40, 56] on button at bounding box center [34, 59] width 36 height 36
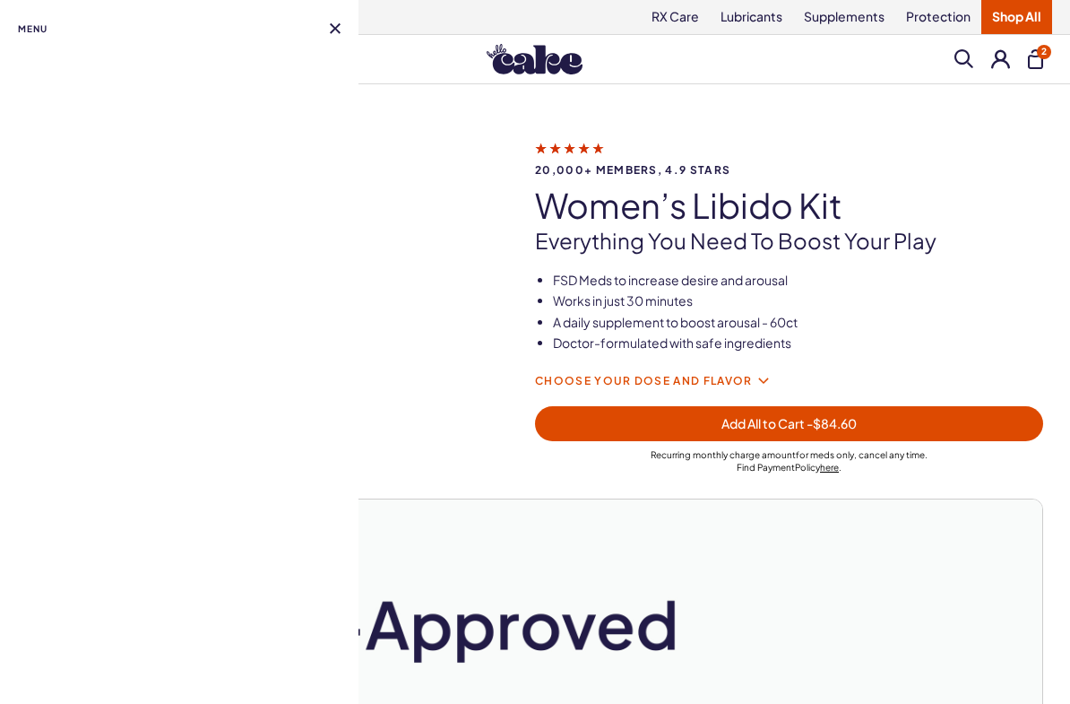
click at [41, 32] on span "Menu" at bounding box center [33, 29] width 30 height 22
click at [29, 26] on span "Menu" at bounding box center [33, 29] width 30 height 22
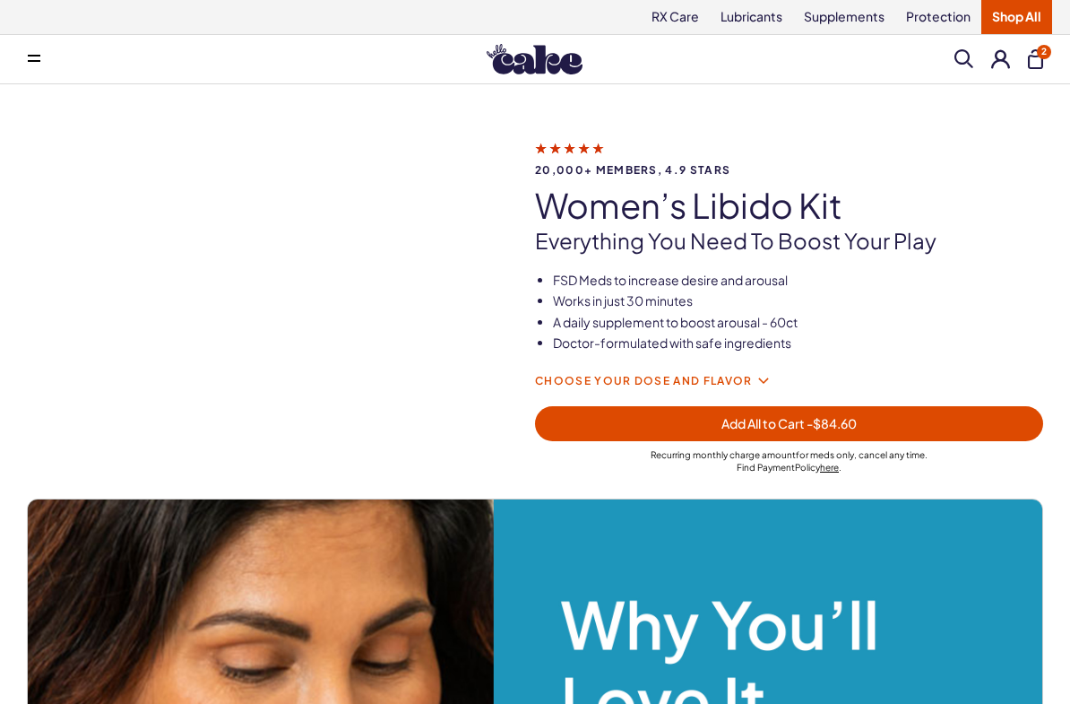
click at [1053, 177] on div "20,000+ members, 4.9 stars Women’s Libido Kit Everything you need to Boost Your…" at bounding box center [535, 687] width 1070 height 1099
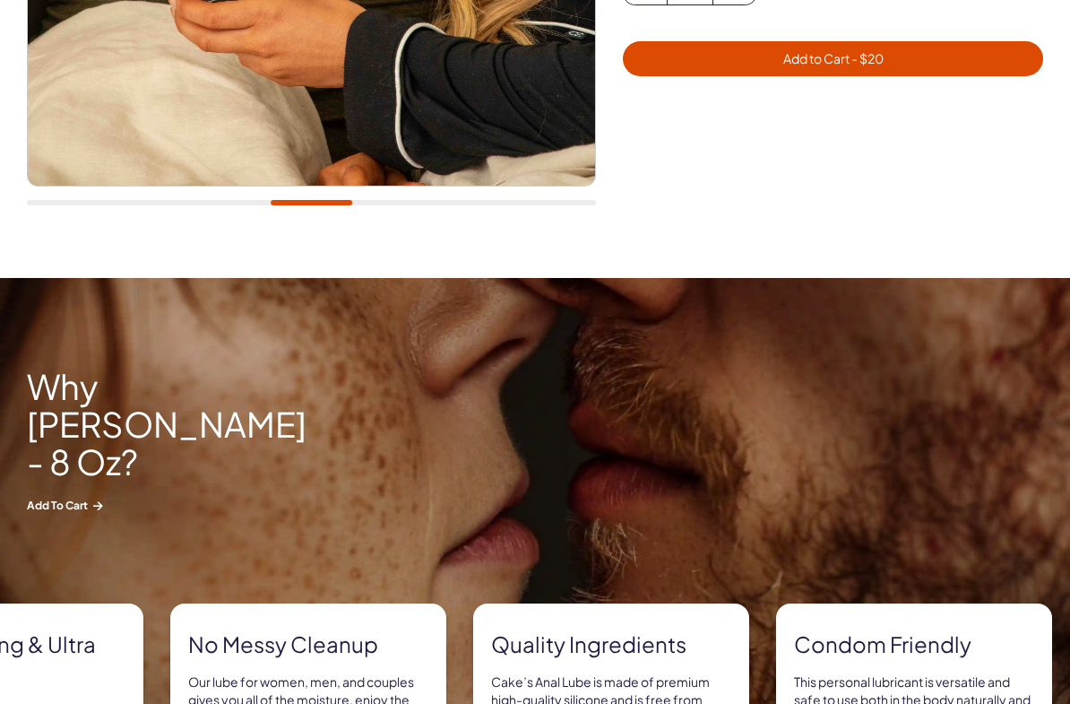
scroll to position [497, 0]
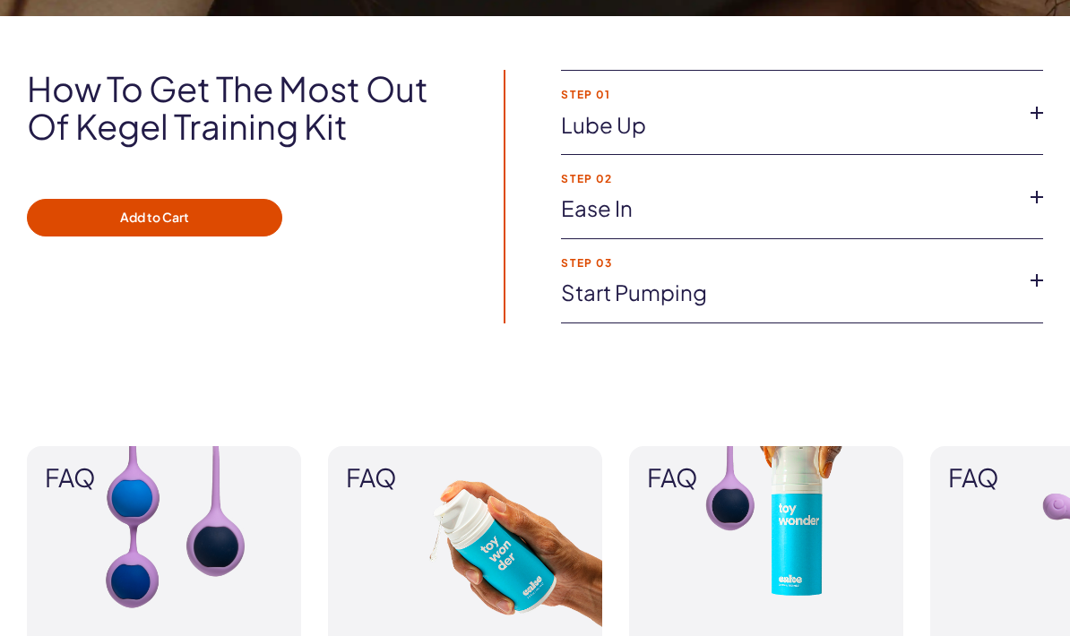
scroll to position [1794, 0]
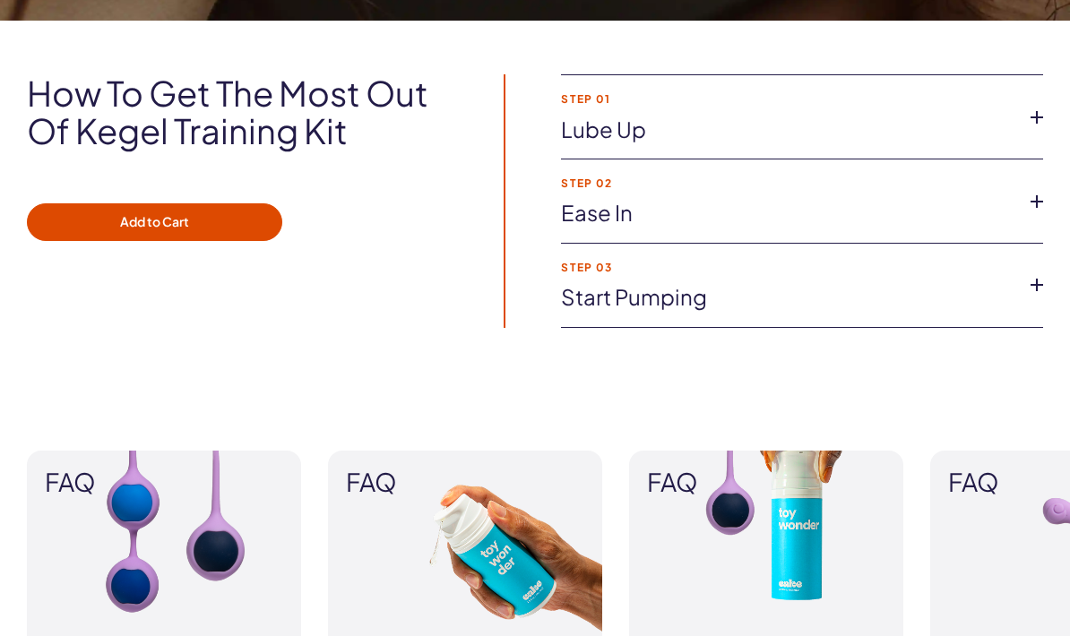
click at [1041, 194] on icon at bounding box center [1037, 201] width 27 height 27
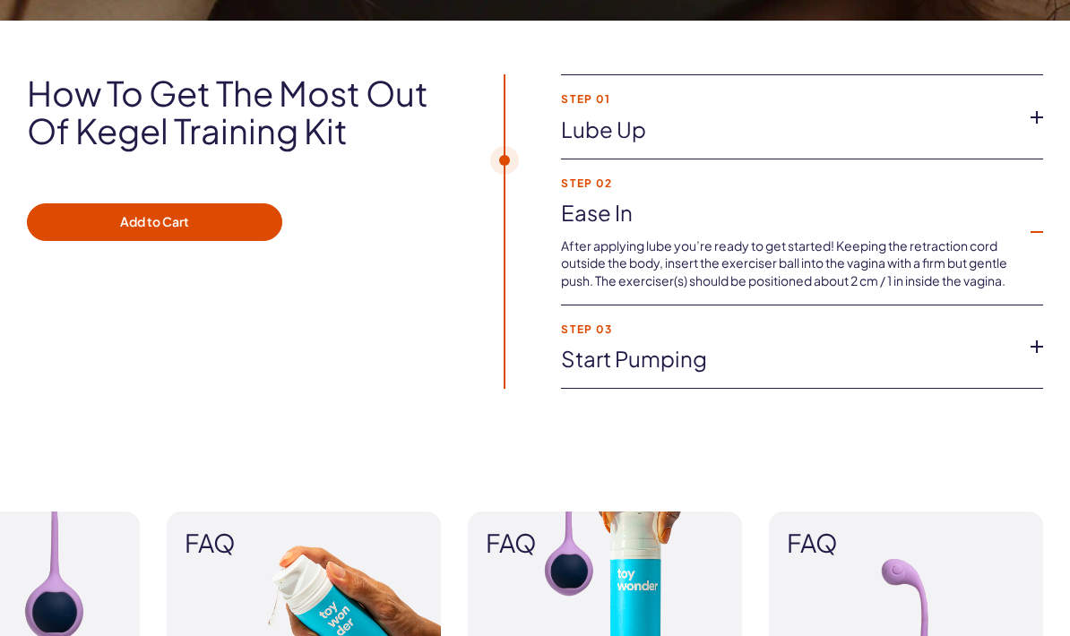
scroll to position [1759, 0]
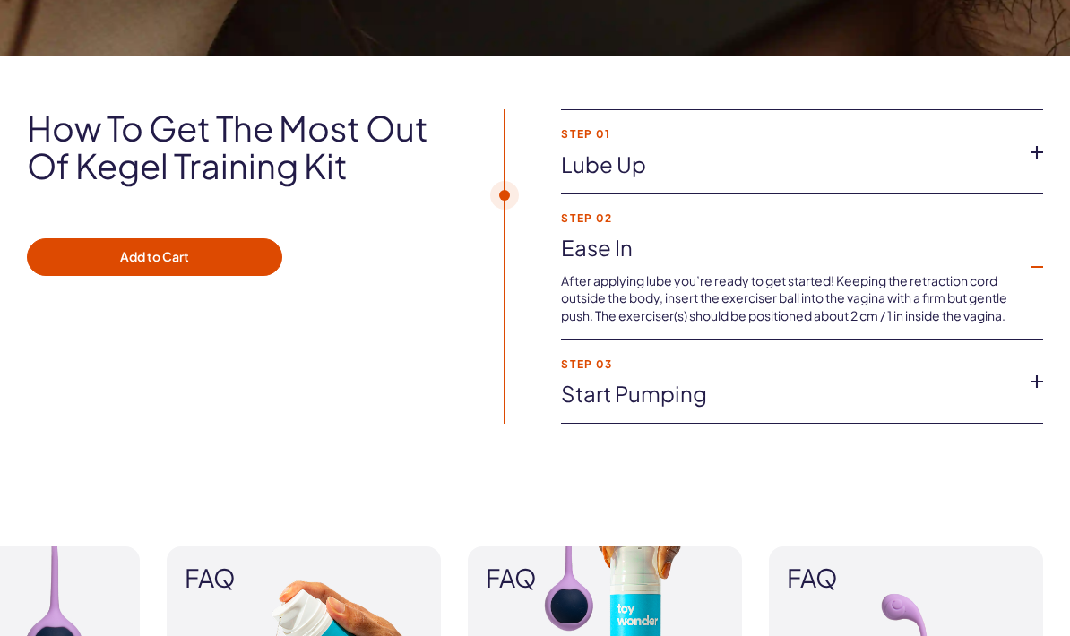
click at [1027, 393] on icon at bounding box center [1037, 381] width 27 height 27
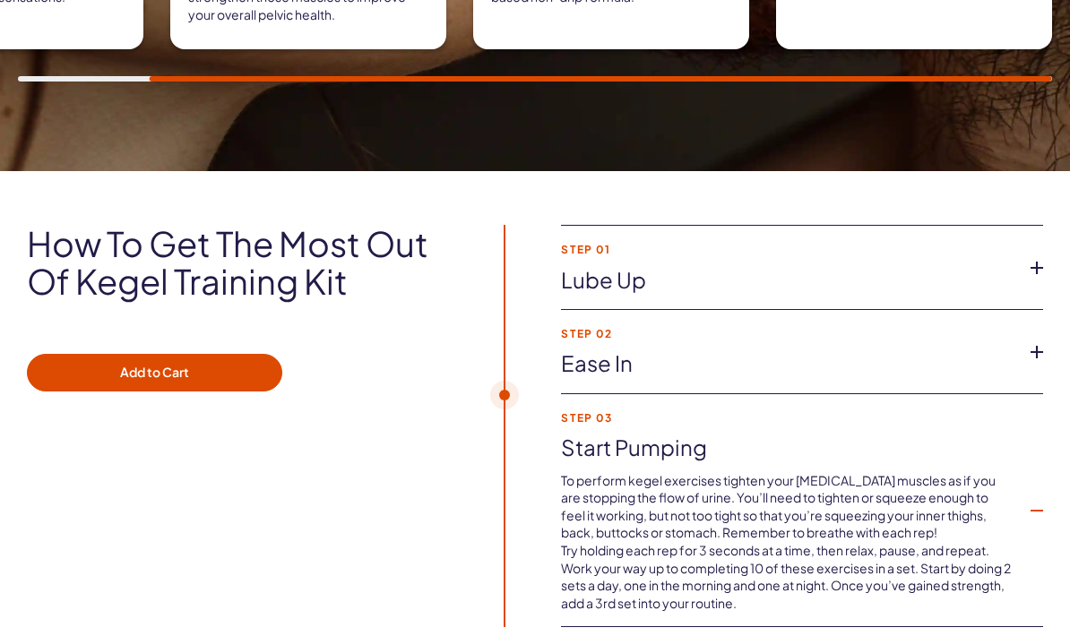
scroll to position [1612, 0]
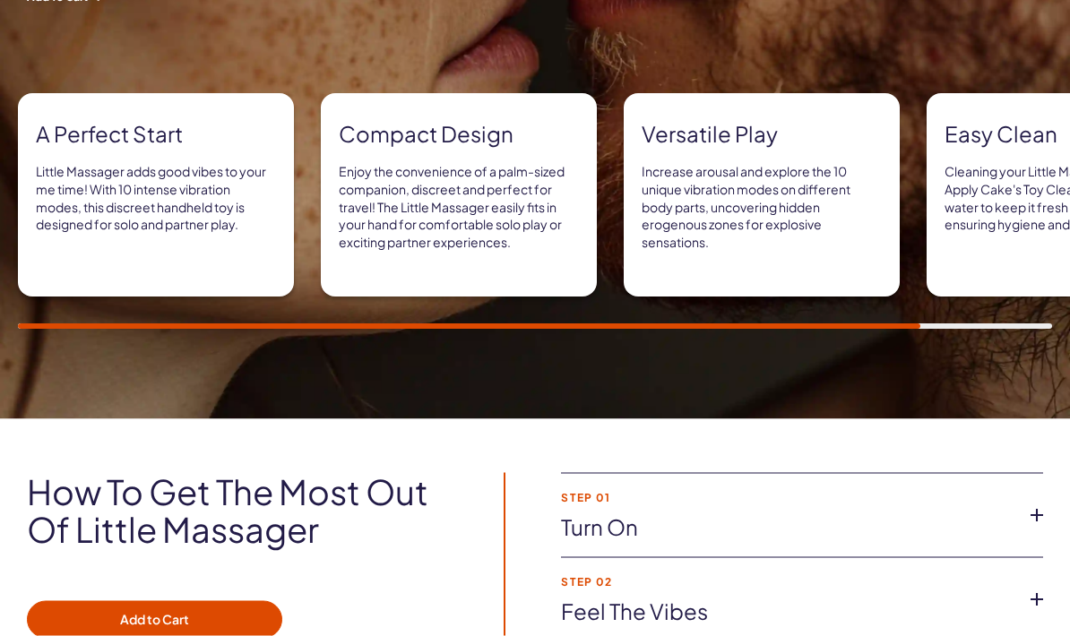
scroll to position [983, 0]
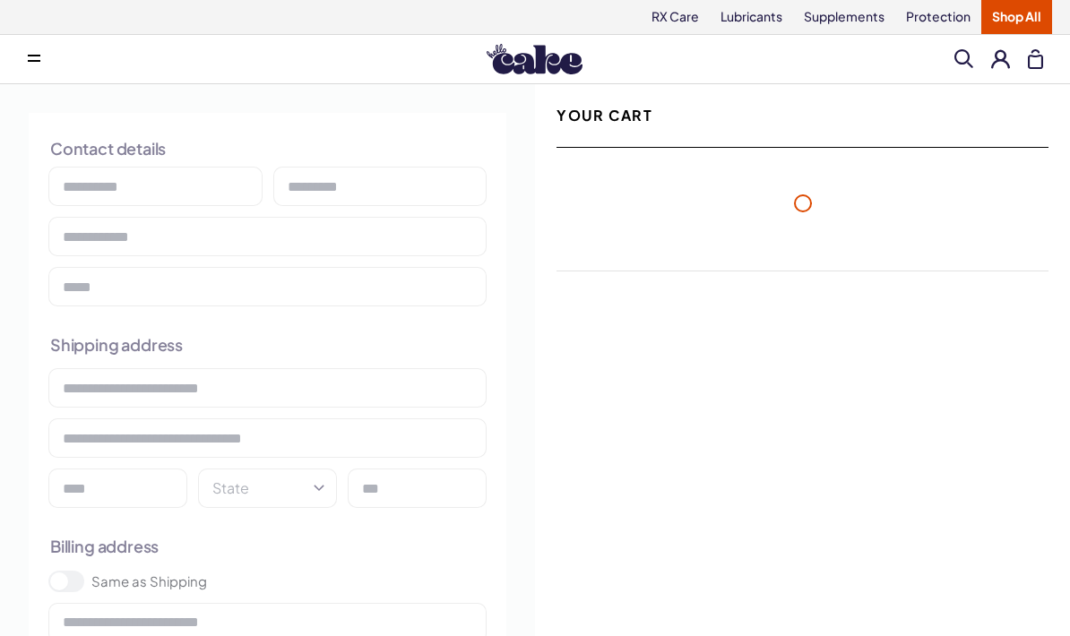
select select "**"
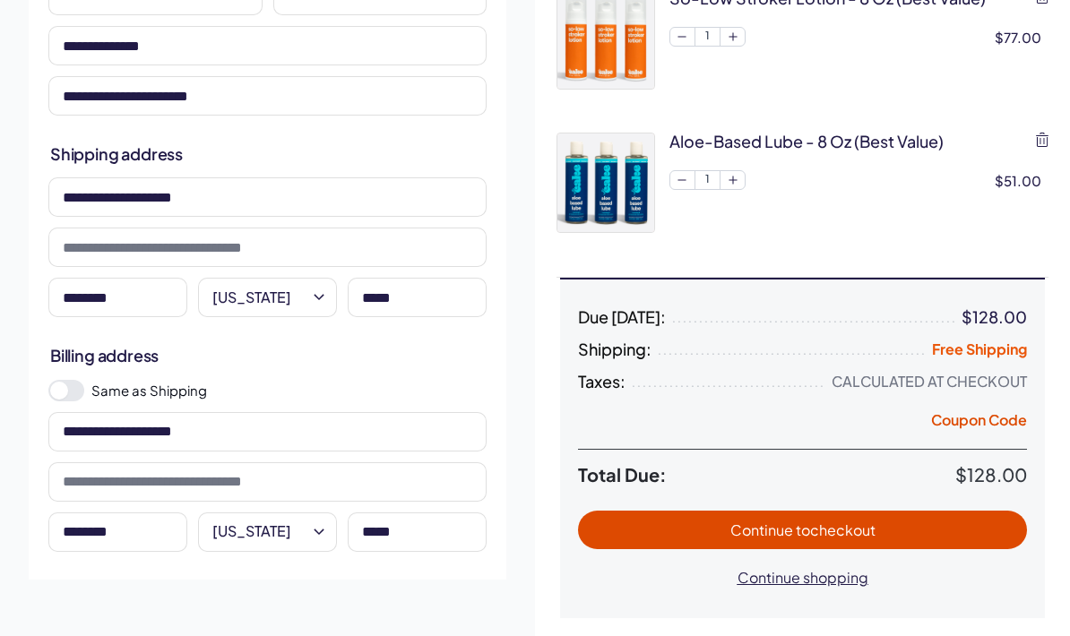
scroll to position [201, 0]
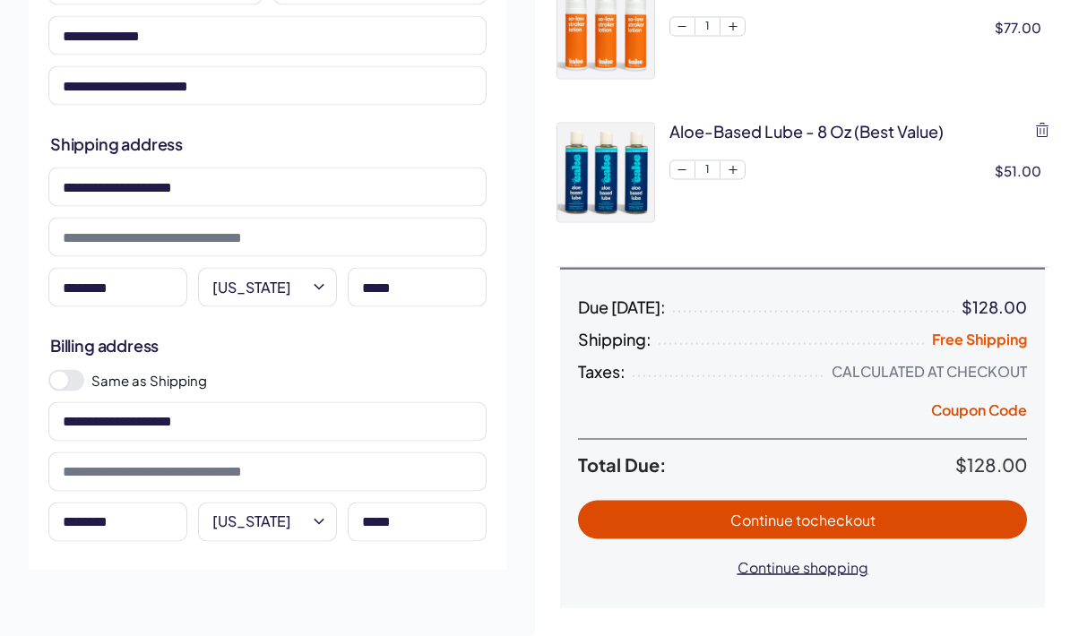
click at [989, 506] on button "Continue to checkout" at bounding box center [802, 520] width 449 height 39
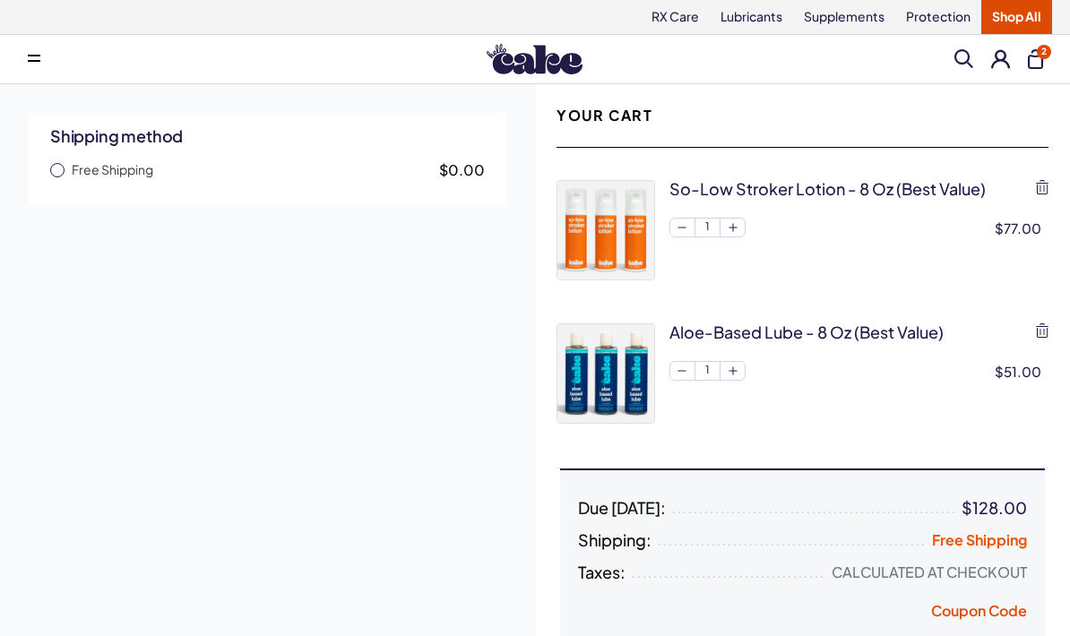
click at [57, 171] on span "button" at bounding box center [57, 170] width 14 height 14
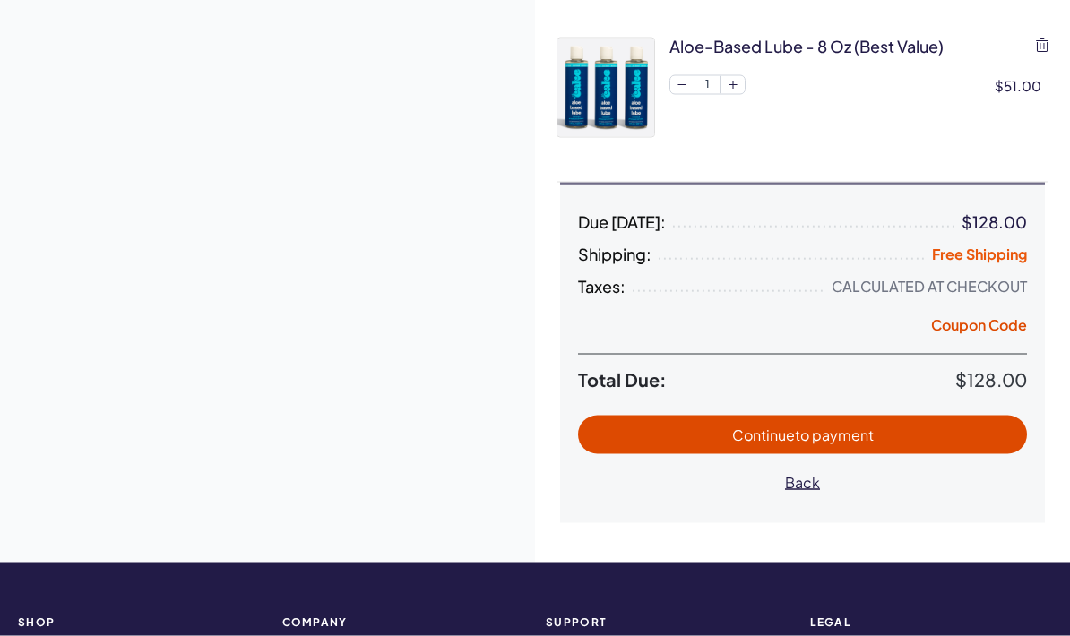
scroll to position [300, 0]
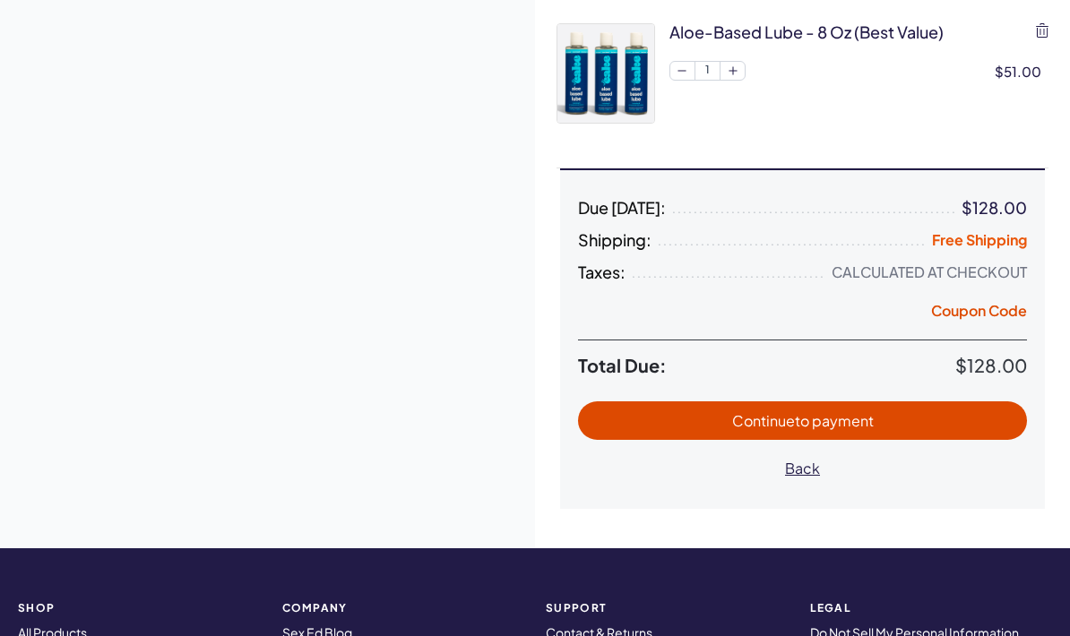
click at [989, 418] on span "Continue to payment" at bounding box center [802, 421] width 413 height 21
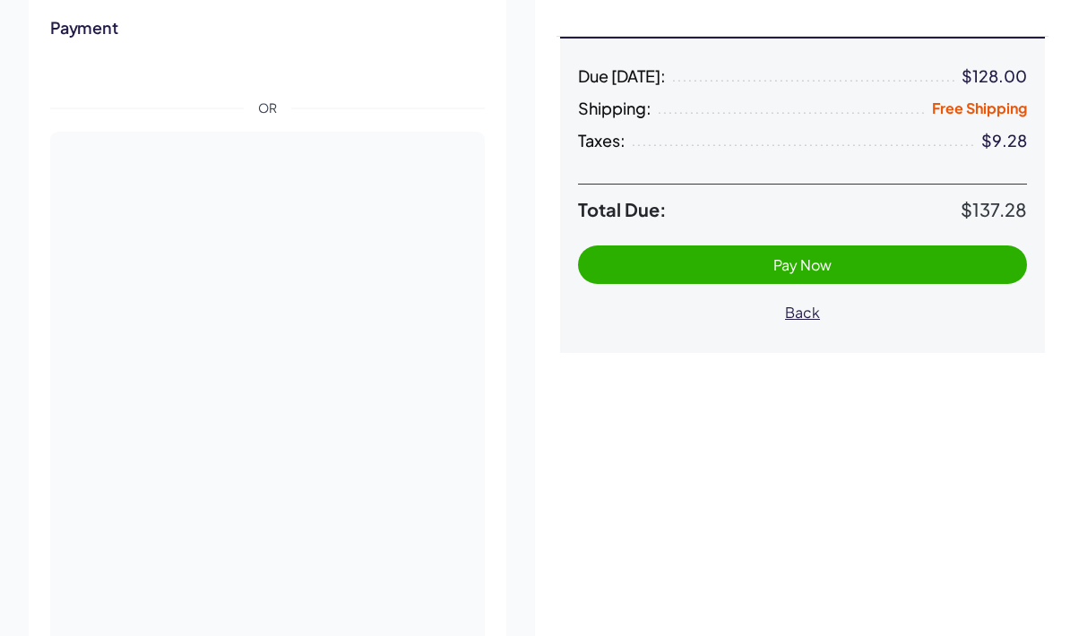
scroll to position [451, 0]
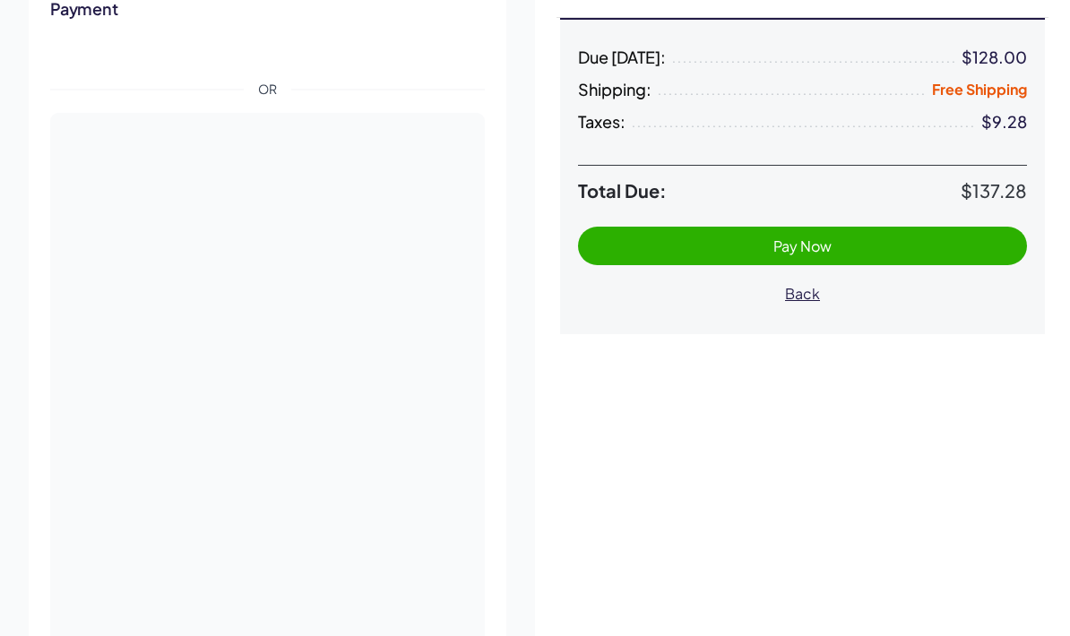
click at [996, 502] on div "Your Cart So-Low Stroker Lotion - 8 oz (best value) Qty: 1 $77.00 Edit Aloe-Bas…" at bounding box center [802, 319] width 535 height 1372
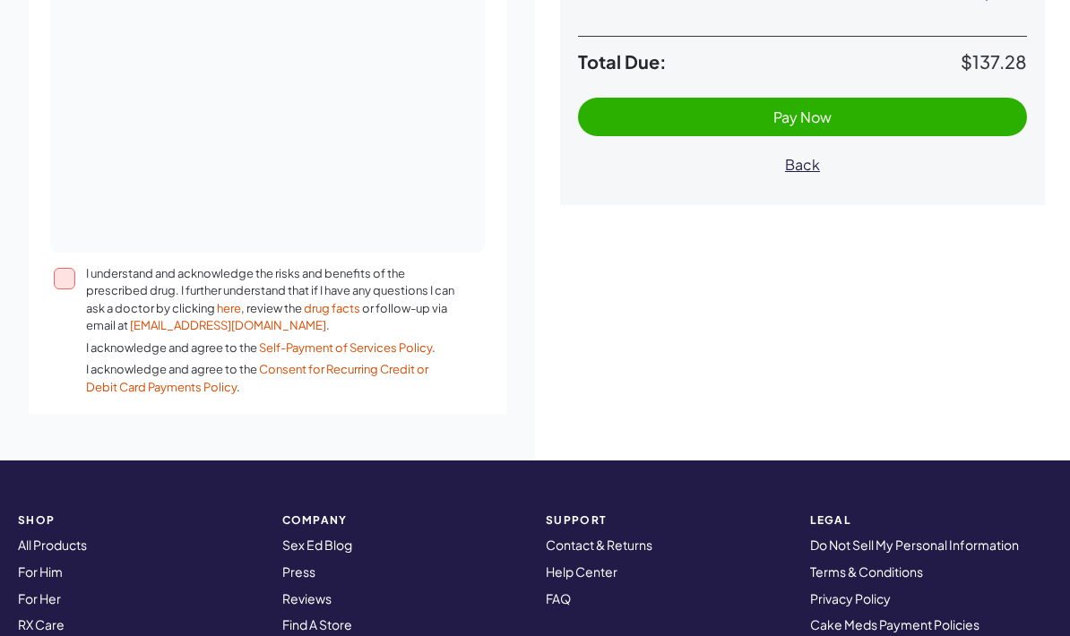
scroll to position [560, 0]
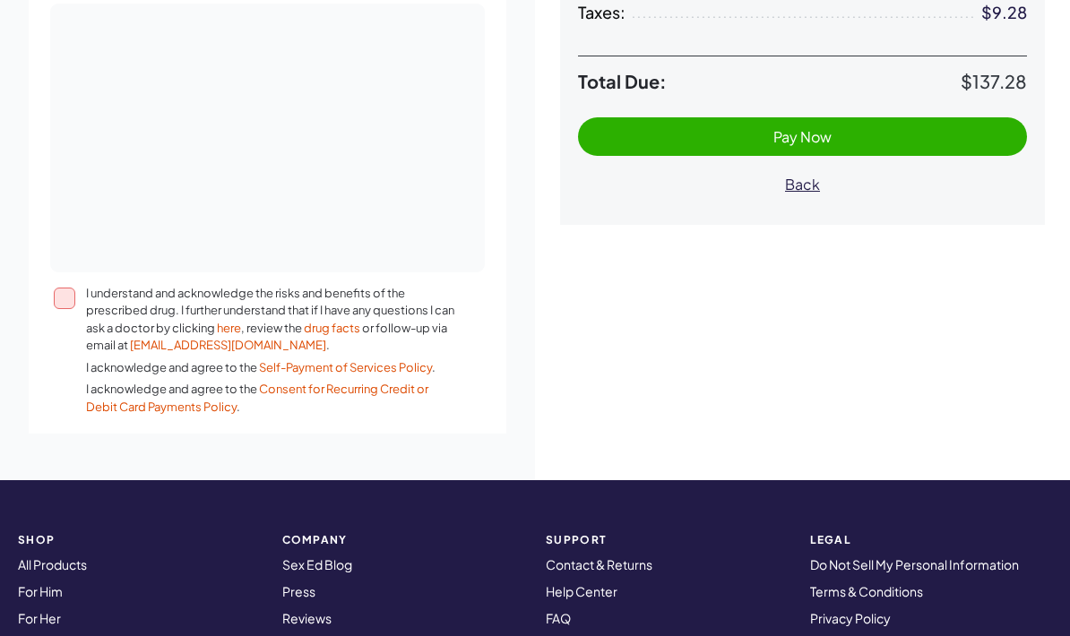
click at [79, 285] on div at bounding box center [70, 351] width 32 height 132
click at [75, 288] on button "I understand and acknowledge the risks and benefits of the prescribed drug. I f…" at bounding box center [65, 299] width 22 height 22
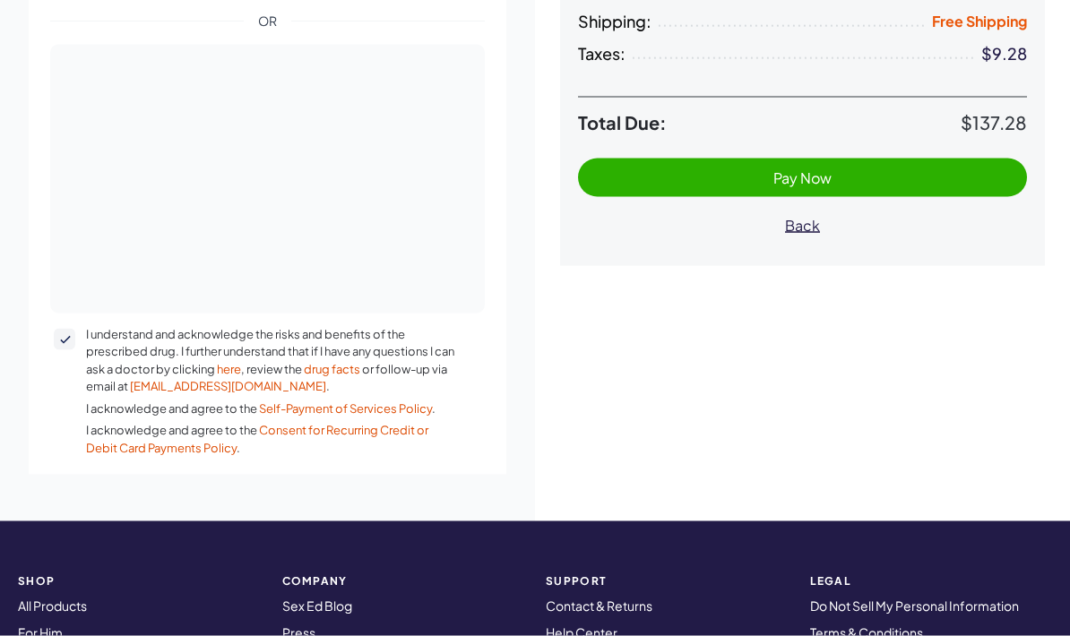
scroll to position [520, 0]
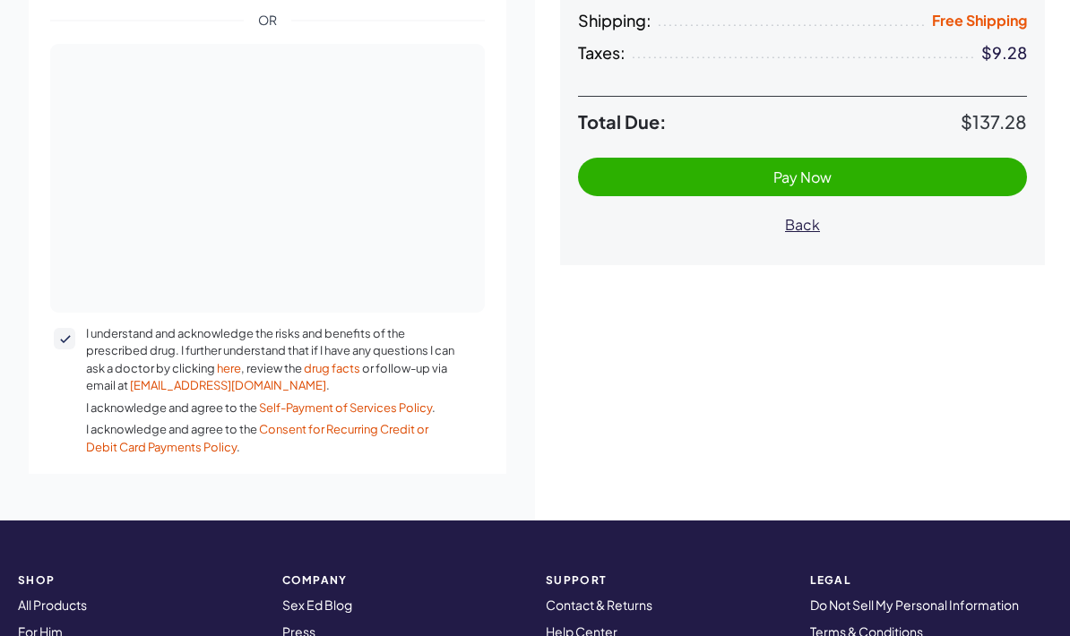
click at [994, 176] on span "Pay Now" at bounding box center [802, 177] width 413 height 21
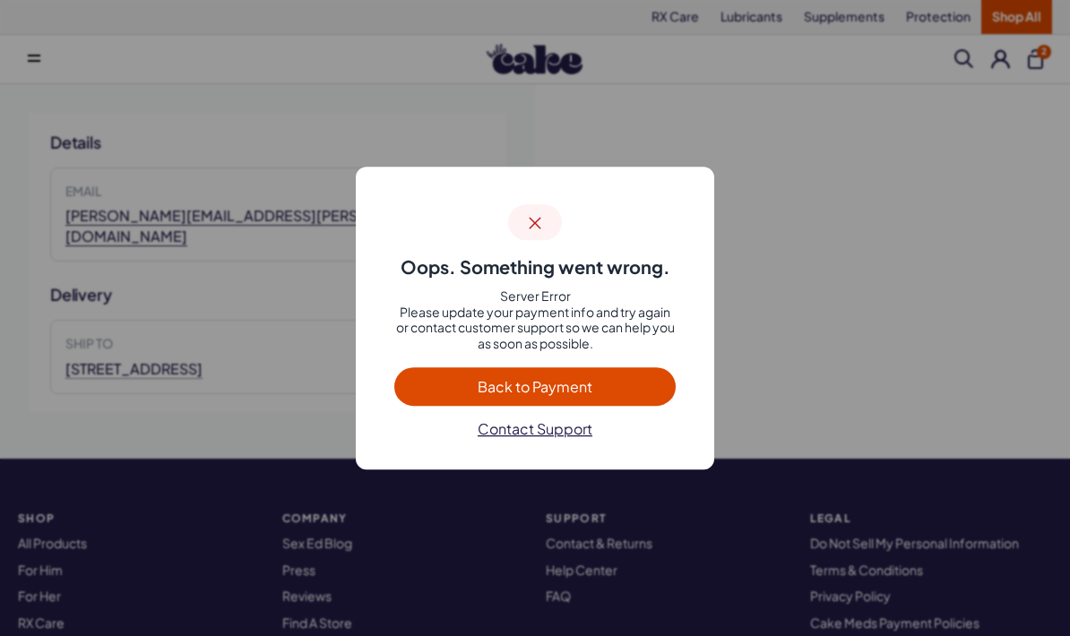
click at [644, 382] on span "Back to Payment" at bounding box center [535, 386] width 246 height 21
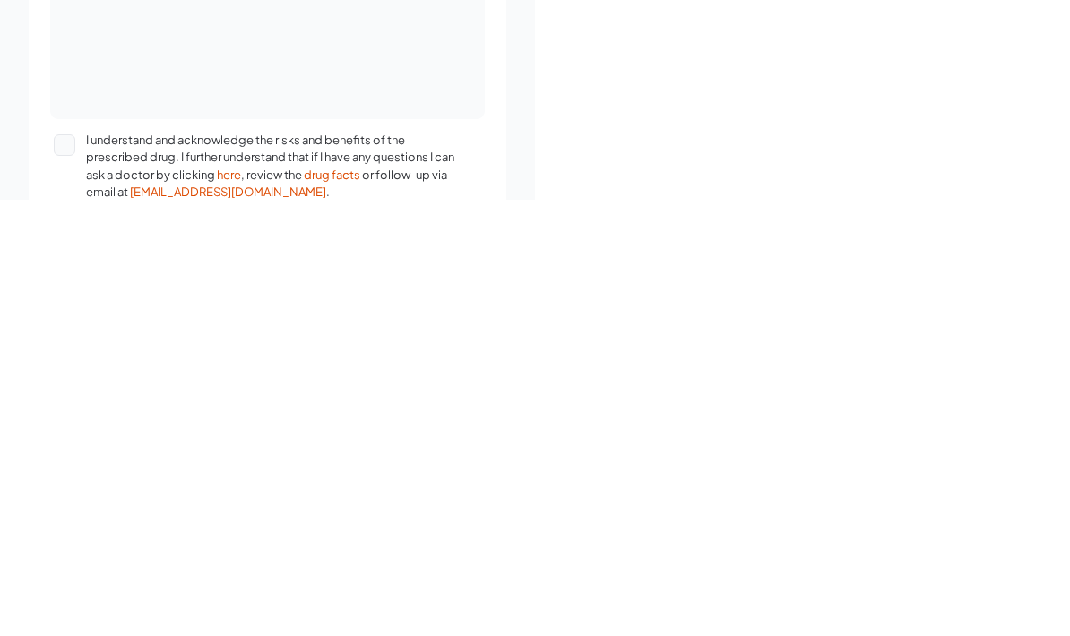
scroll to position [498, 0]
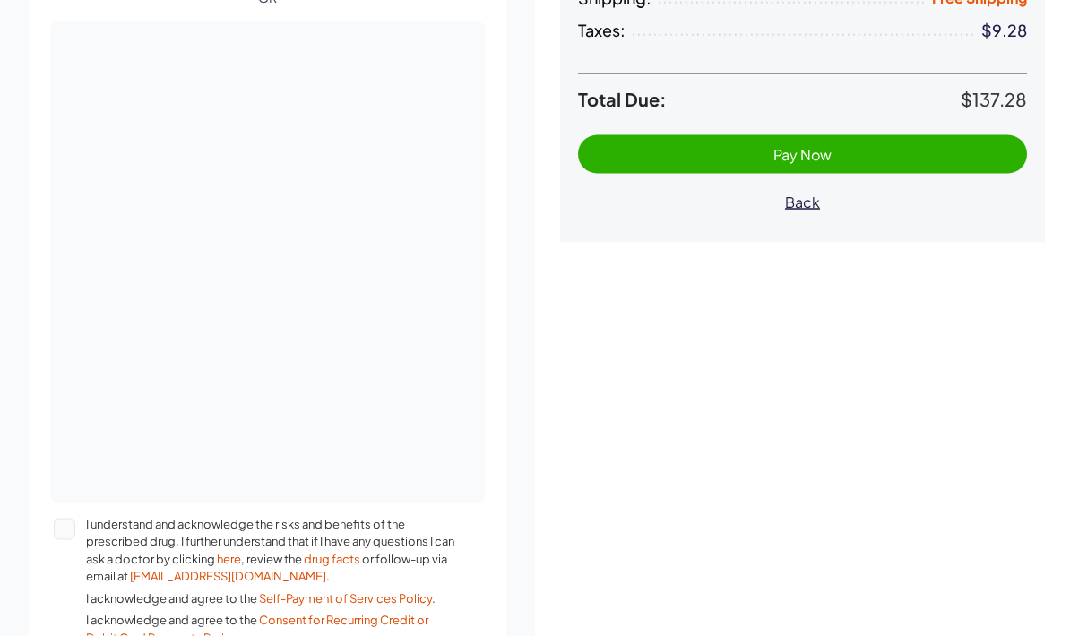
click at [65, 519] on button "I understand and acknowledge the risks and benefits of the prescribed drug. I f…" at bounding box center [65, 530] width 22 height 22
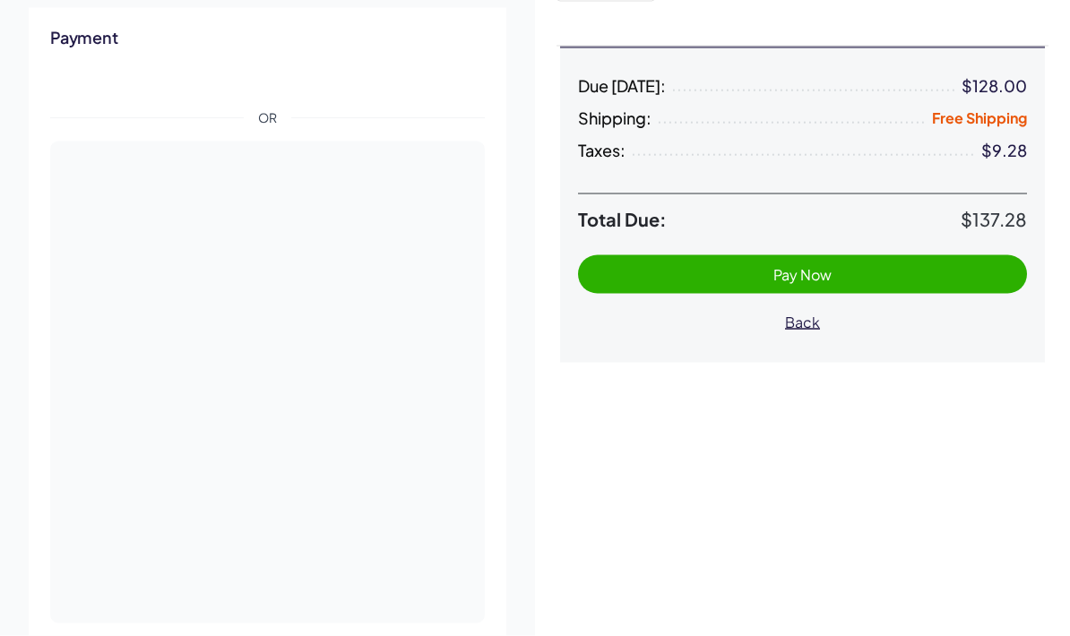
scroll to position [417, 0]
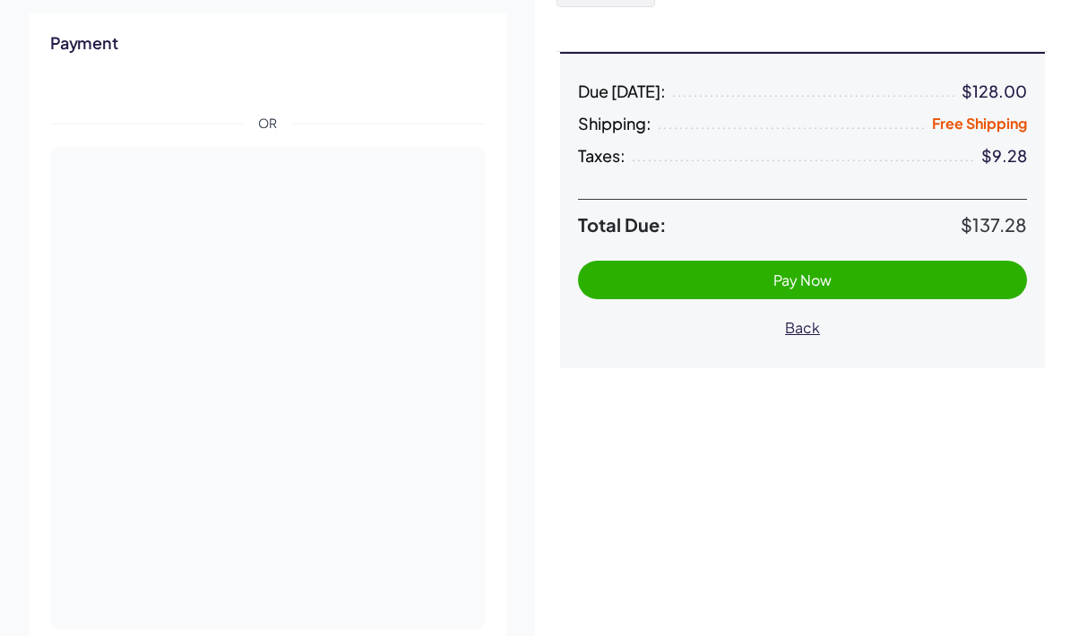
click at [990, 281] on span "Pay Now" at bounding box center [802, 280] width 413 height 21
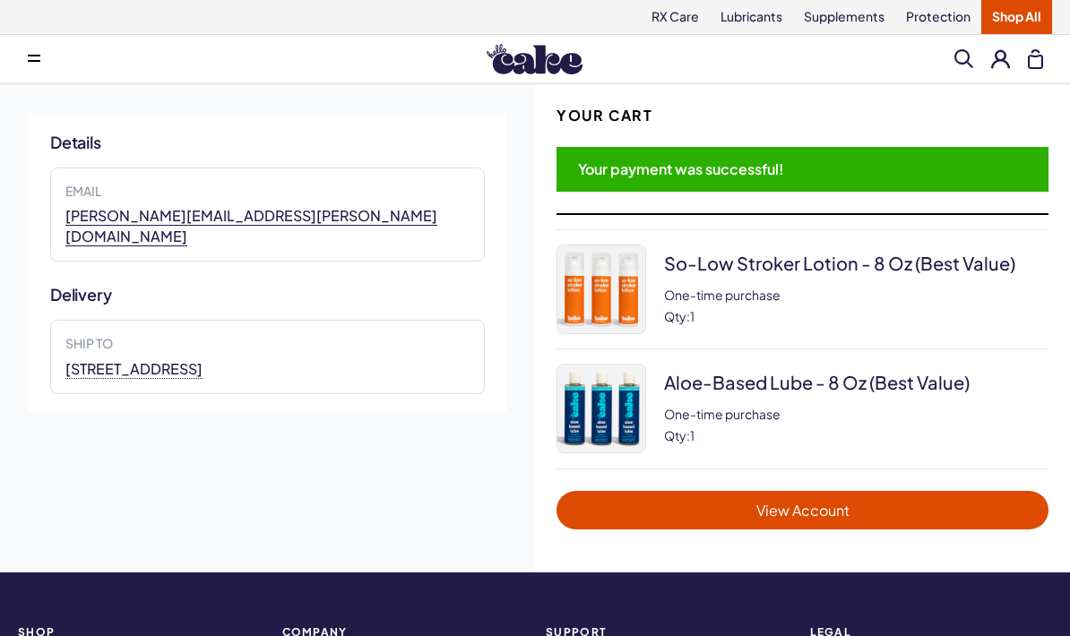
click at [964, 499] on link "View Account" at bounding box center [803, 510] width 492 height 39
